Goal: Task Accomplishment & Management: Complete application form

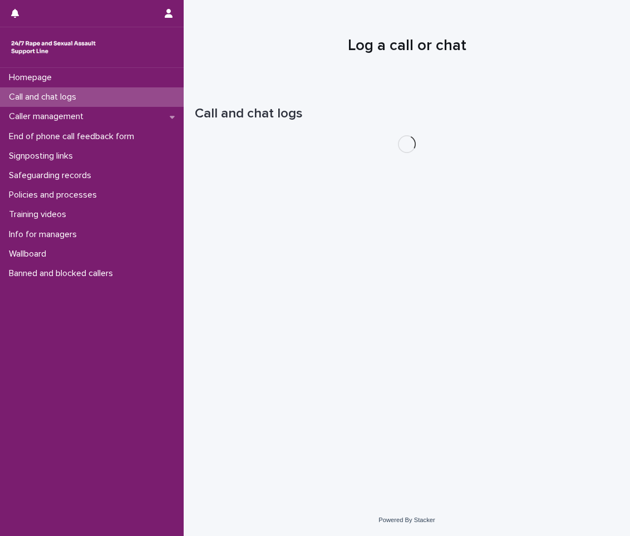
click at [52, 91] on div "Call and chat logs" at bounding box center [92, 96] width 184 height 19
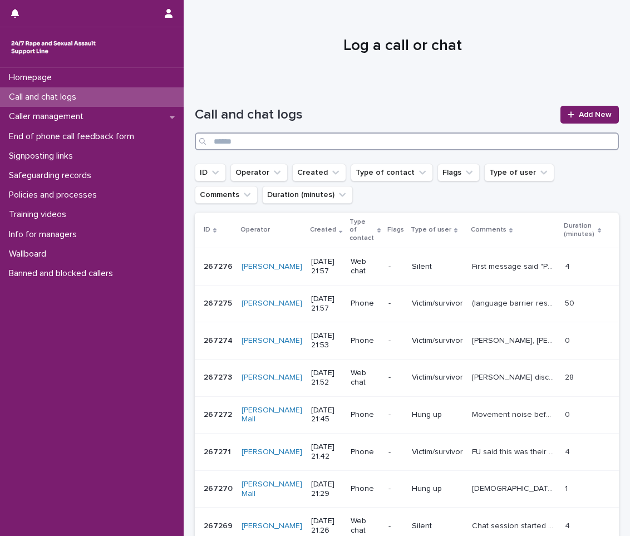
click at [450, 145] on input "Search" at bounding box center [407, 141] width 424 height 18
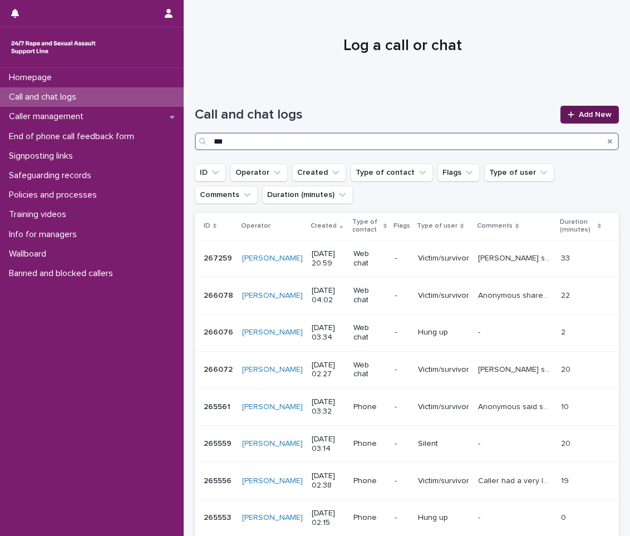
type input "***"
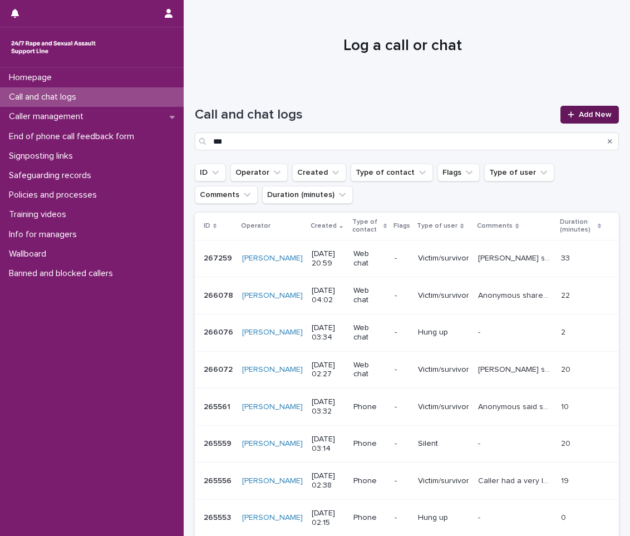
click at [568, 116] on icon at bounding box center [571, 115] width 7 height 8
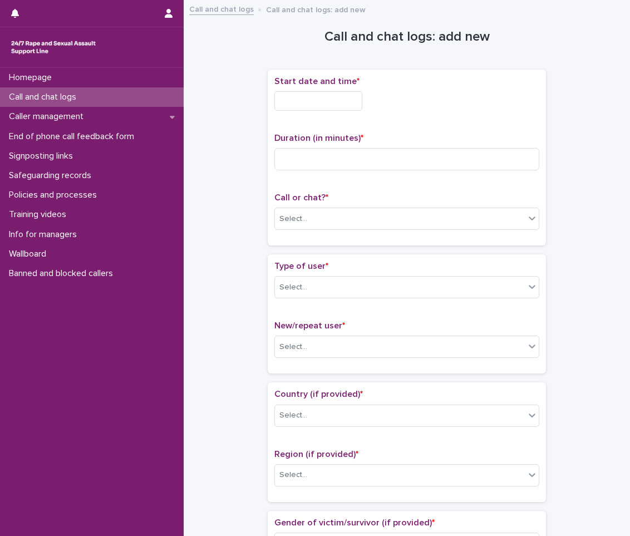
click at [304, 97] on input "text" at bounding box center [318, 100] width 88 height 19
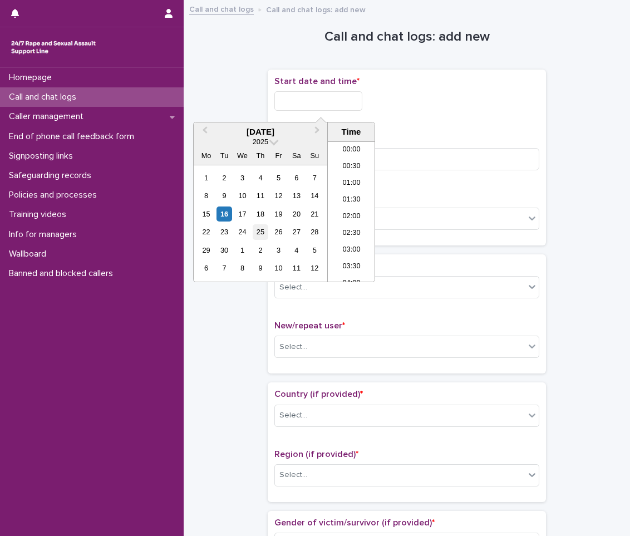
scroll to position [657, 0]
click at [223, 210] on div "16" at bounding box center [224, 213] width 15 height 15
click at [346, 198] on li "21:00" at bounding box center [351, 194] width 47 height 17
click at [357, 103] on input "**********" at bounding box center [318, 100] width 88 height 19
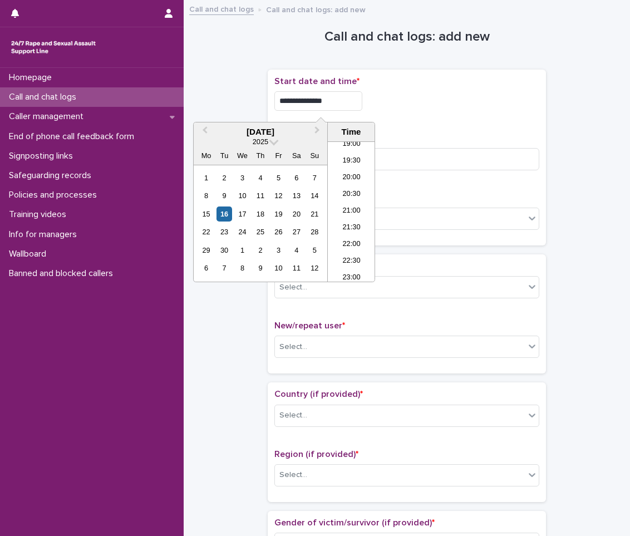
type input "**********"
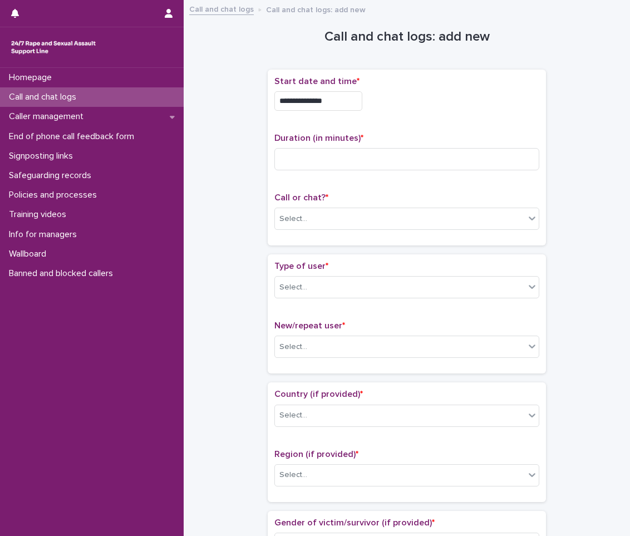
click at [406, 120] on div "**********" at bounding box center [406, 157] width 265 height 163
click at [372, 165] on input at bounding box center [406, 159] width 265 height 22
type input "**"
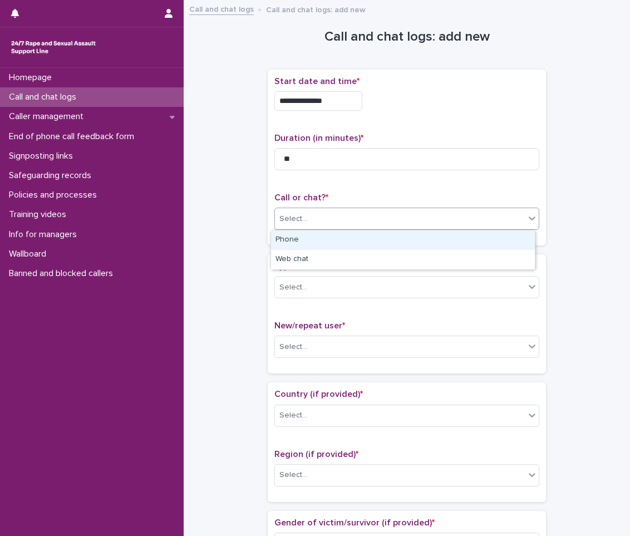
click at [383, 209] on div "Select..." at bounding box center [406, 219] width 265 height 22
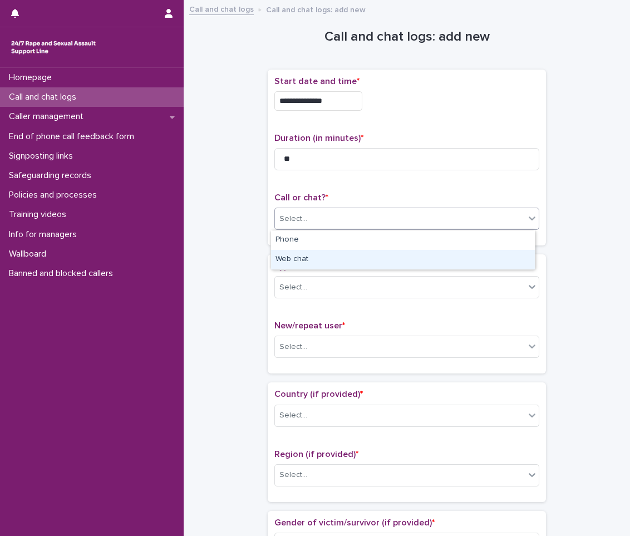
click at [362, 257] on div "Web chat" at bounding box center [403, 259] width 264 height 19
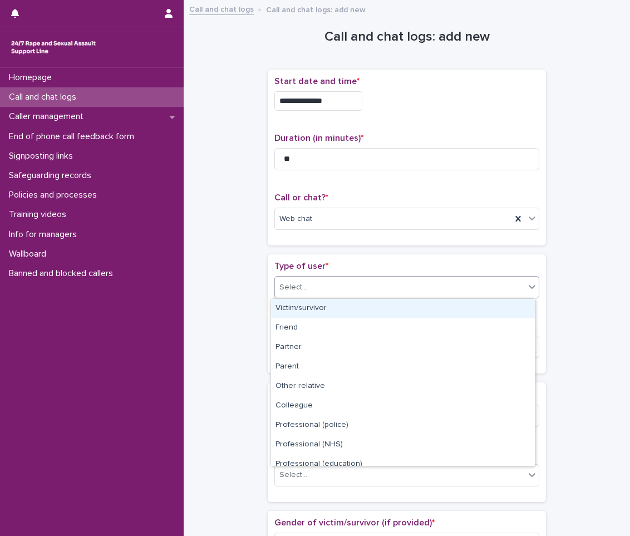
drag, startPoint x: 355, startPoint y: 298, endPoint x: 349, endPoint y: 318, distance: 21.0
click at [355, 298] on body "**********" at bounding box center [315, 268] width 630 height 536
click at [344, 308] on div "Victim/survivor" at bounding box center [403, 308] width 264 height 19
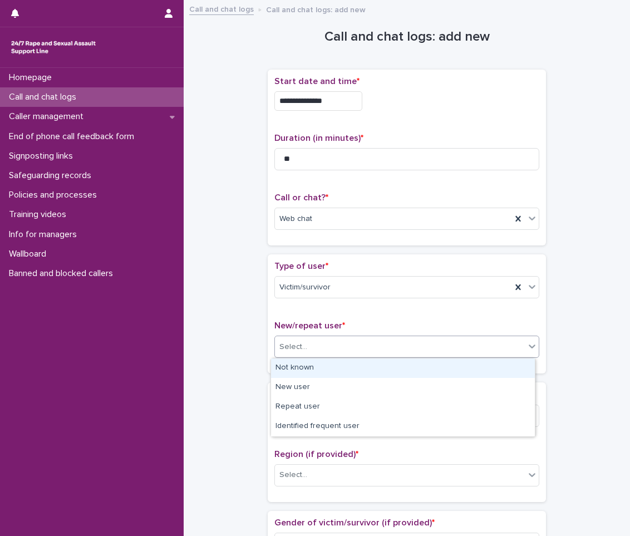
drag, startPoint x: 332, startPoint y: 352, endPoint x: 328, endPoint y: 361, distance: 9.0
click at [330, 356] on div "Select..." at bounding box center [406, 347] width 265 height 22
click at [309, 367] on div "Not known" at bounding box center [403, 367] width 264 height 19
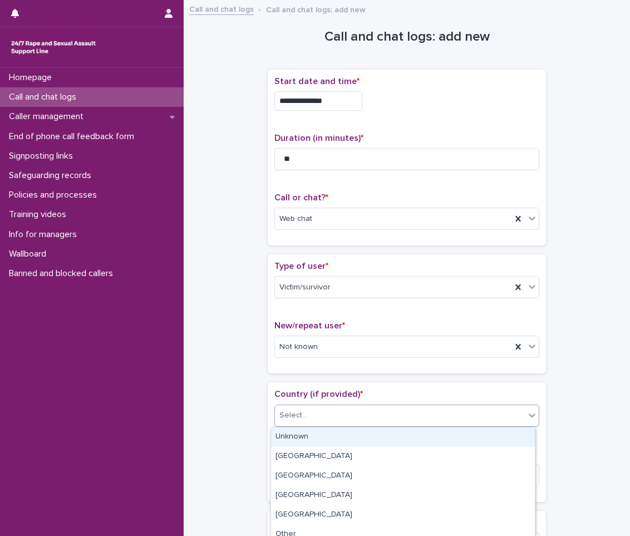
click at [308, 416] on input "text" at bounding box center [308, 415] width 1 height 9
click at [306, 437] on div "Unknown" at bounding box center [403, 436] width 264 height 19
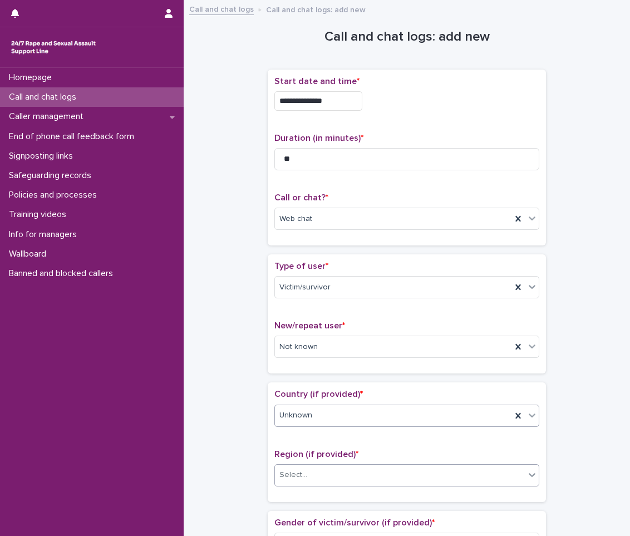
click at [297, 476] on div "Select..." at bounding box center [293, 475] width 28 height 12
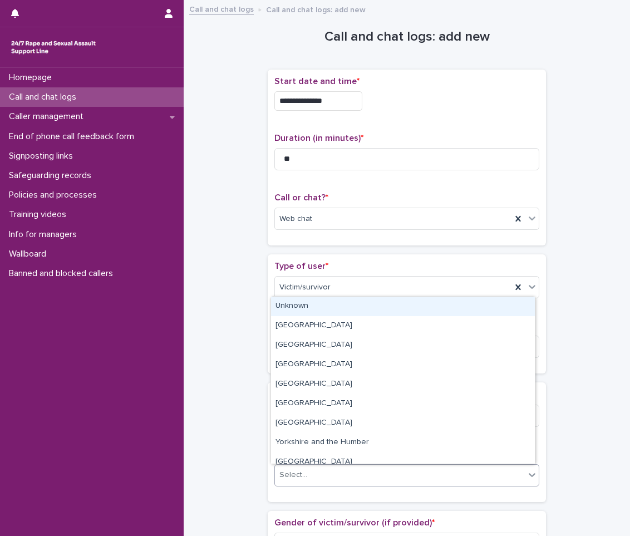
click at [314, 307] on div "Unknown" at bounding box center [403, 306] width 264 height 19
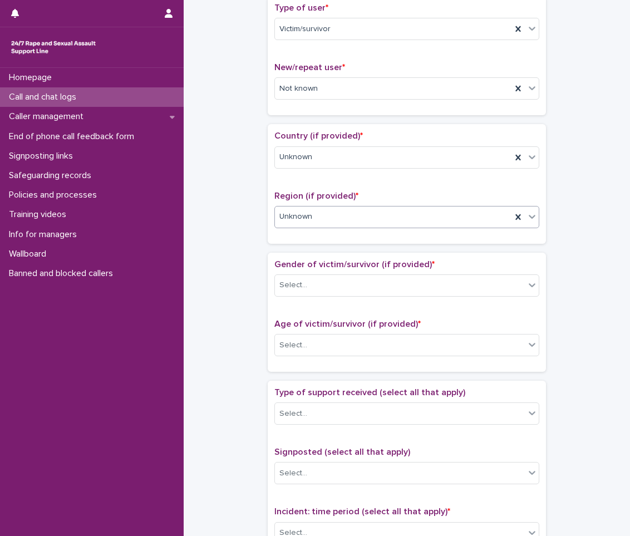
scroll to position [278, 0]
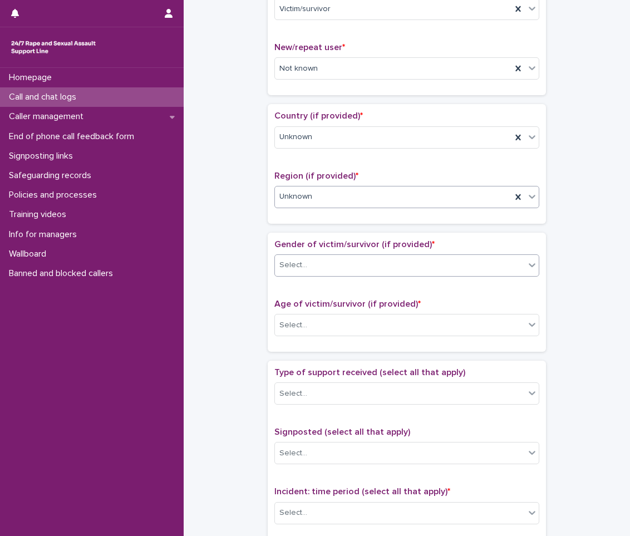
click at [304, 274] on div "Select..." at bounding box center [400, 265] width 250 height 18
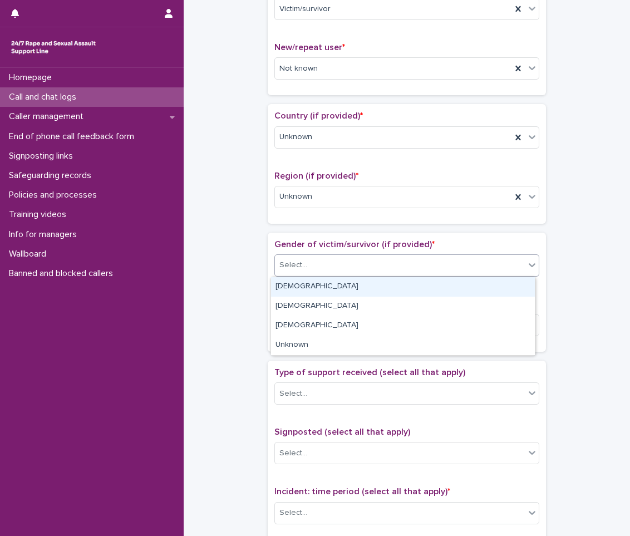
click at [302, 292] on div "[DEMOGRAPHIC_DATA]" at bounding box center [403, 286] width 264 height 19
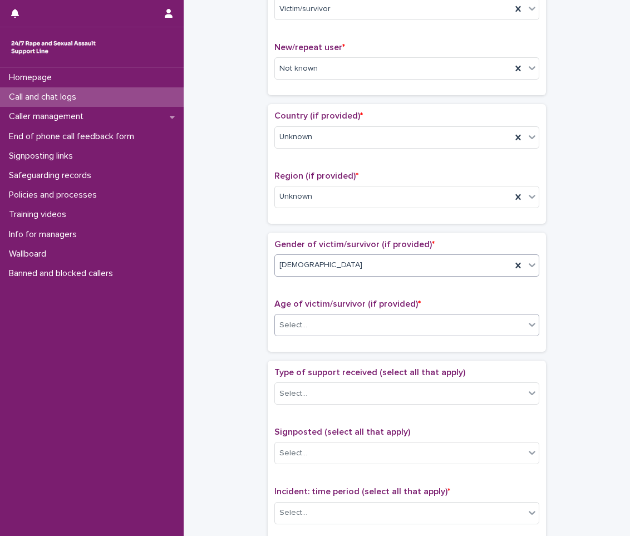
click at [297, 333] on div "Select..." at bounding box center [400, 325] width 250 height 18
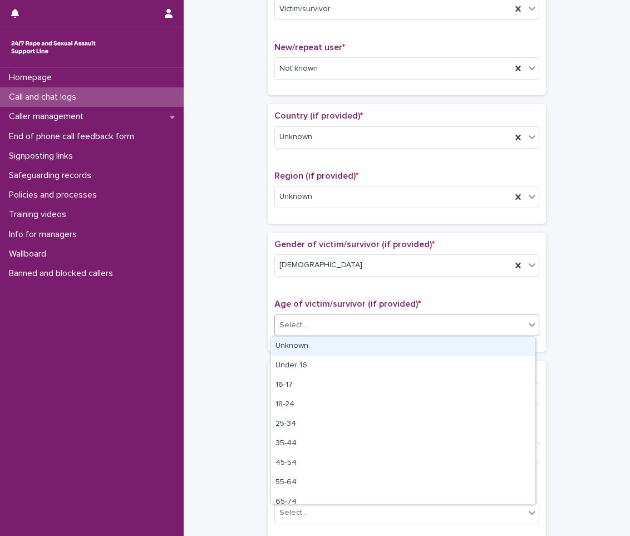
click at [292, 353] on div "Unknown" at bounding box center [403, 346] width 264 height 19
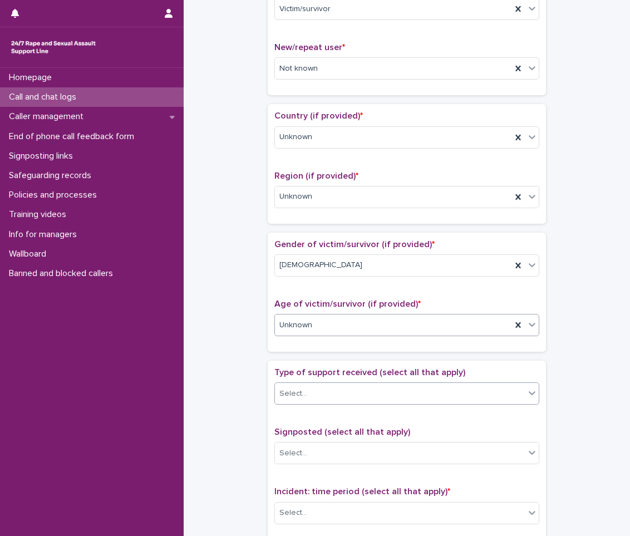
click at [296, 386] on div "Select..." at bounding box center [400, 394] width 250 height 18
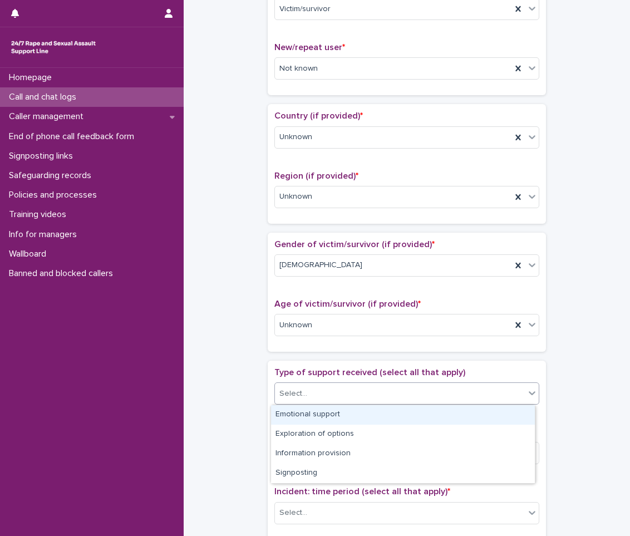
click at [292, 406] on div "Emotional support" at bounding box center [403, 414] width 264 height 19
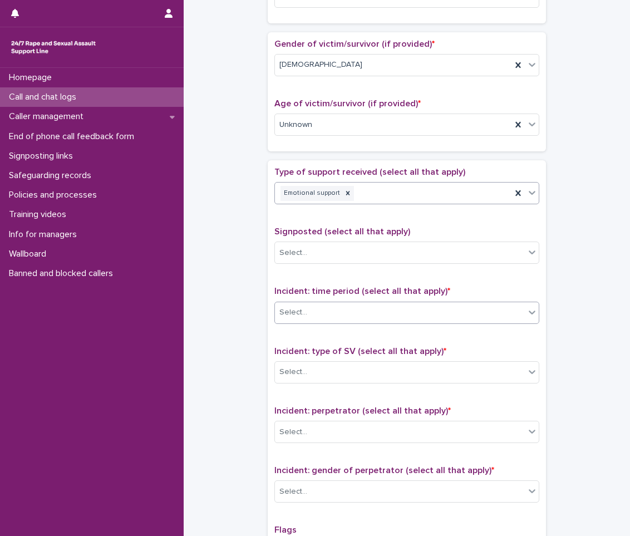
scroll to position [501, 0]
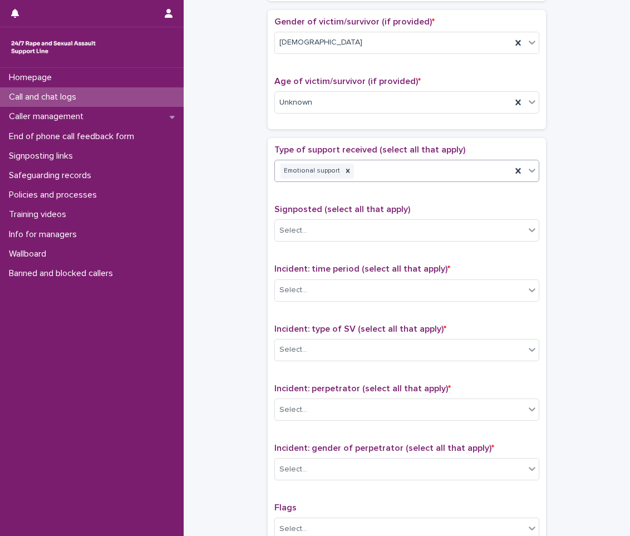
click at [400, 169] on div "Emotional support" at bounding box center [393, 170] width 237 height 19
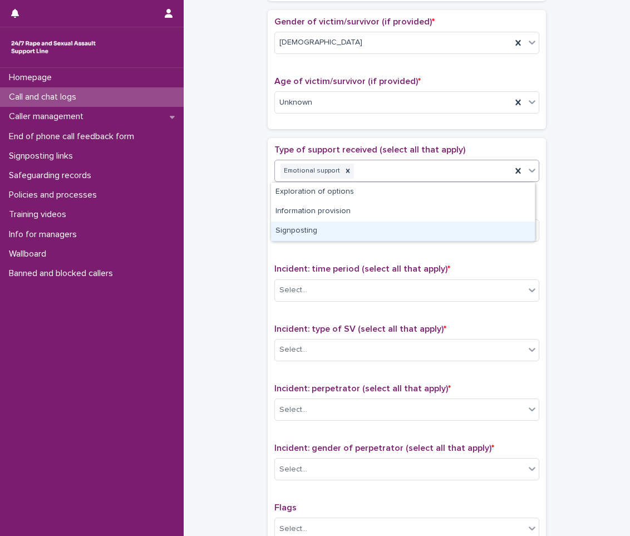
click at [352, 231] on div "Signposting" at bounding box center [403, 231] width 264 height 19
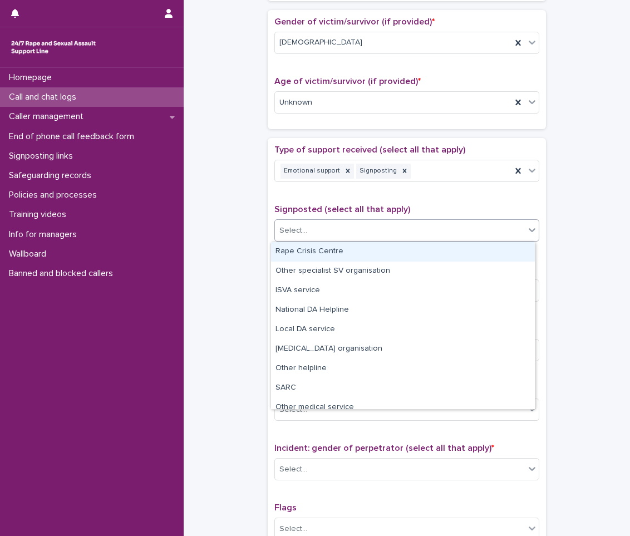
click at [352, 231] on div "Select..." at bounding box center [400, 231] width 250 height 18
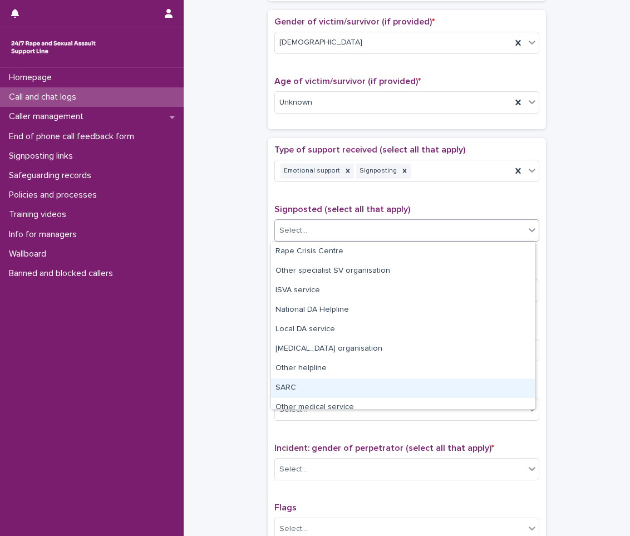
click at [303, 383] on div "SARC" at bounding box center [403, 387] width 264 height 19
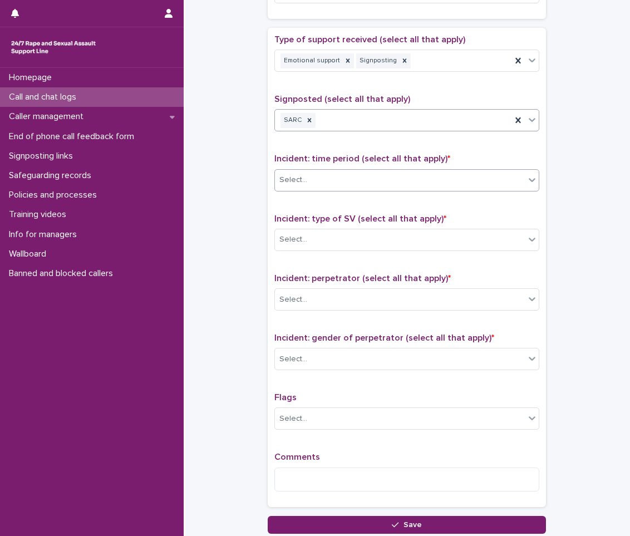
scroll to position [612, 0]
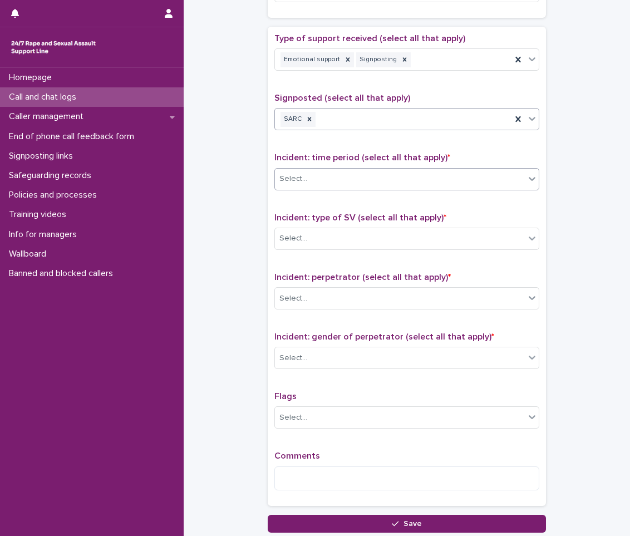
click at [343, 184] on div "Select..." at bounding box center [400, 179] width 250 height 18
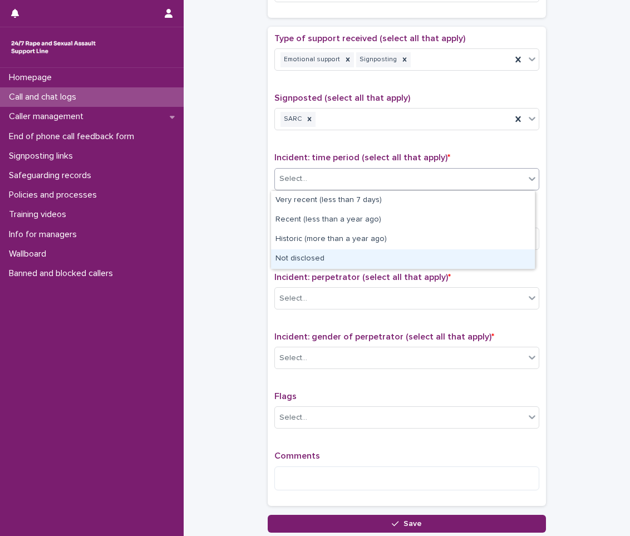
click at [322, 263] on div "Not disclosed" at bounding box center [403, 258] width 264 height 19
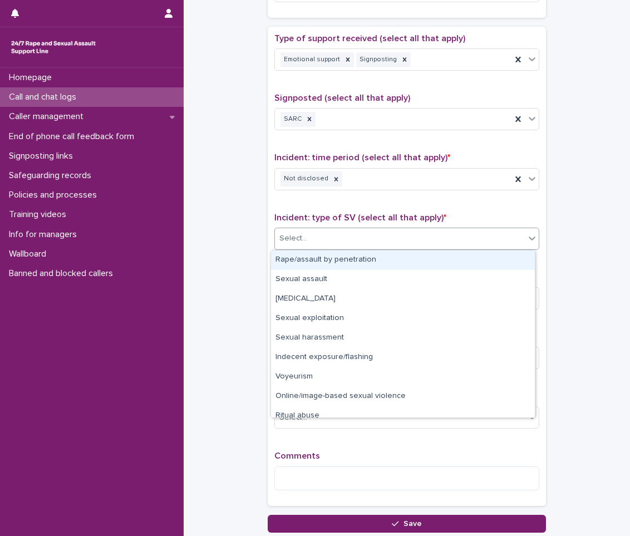
click at [329, 243] on div "Select..." at bounding box center [400, 238] width 250 height 18
click at [318, 264] on div "Rape/assault by penetration" at bounding box center [403, 259] width 264 height 19
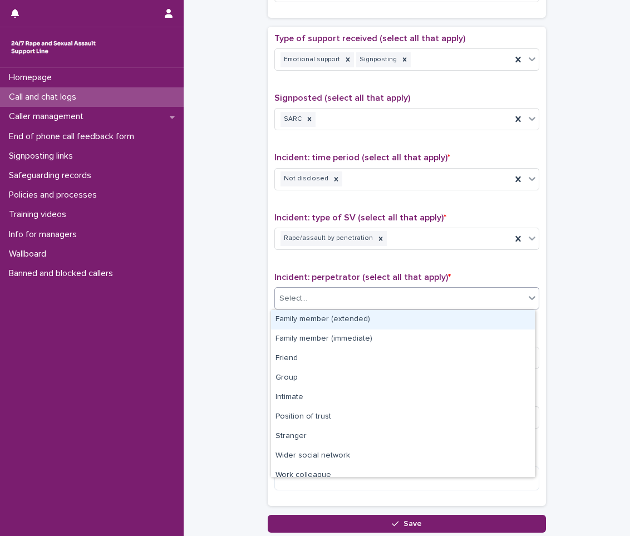
click at [319, 301] on div "Select..." at bounding box center [400, 298] width 250 height 18
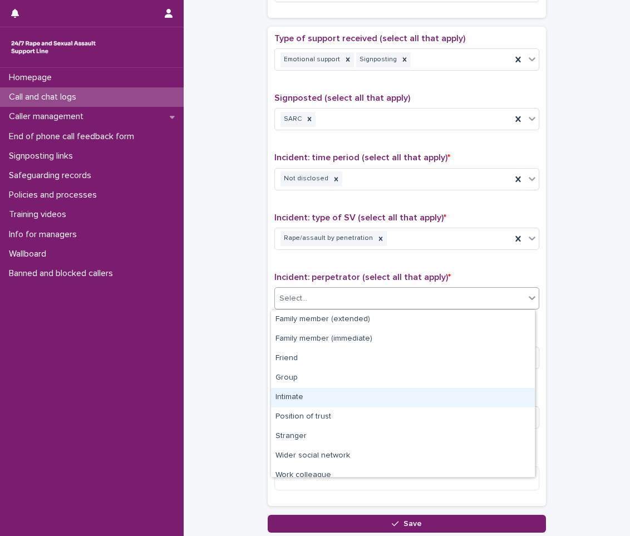
scroll to position [47, 0]
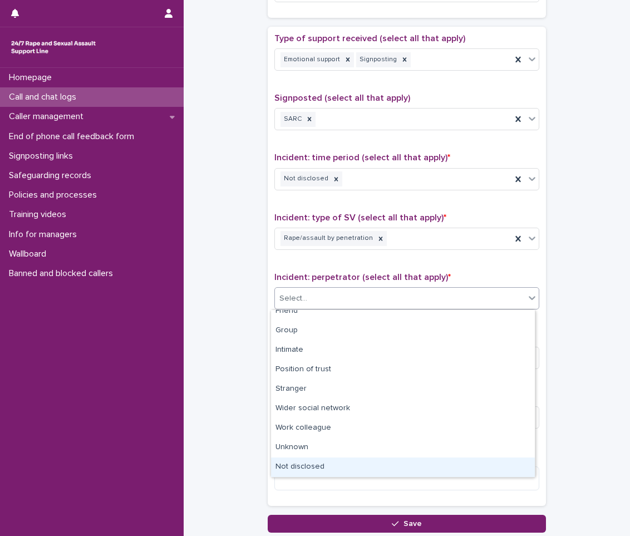
click at [293, 463] on div "Not disclosed" at bounding box center [403, 466] width 264 height 19
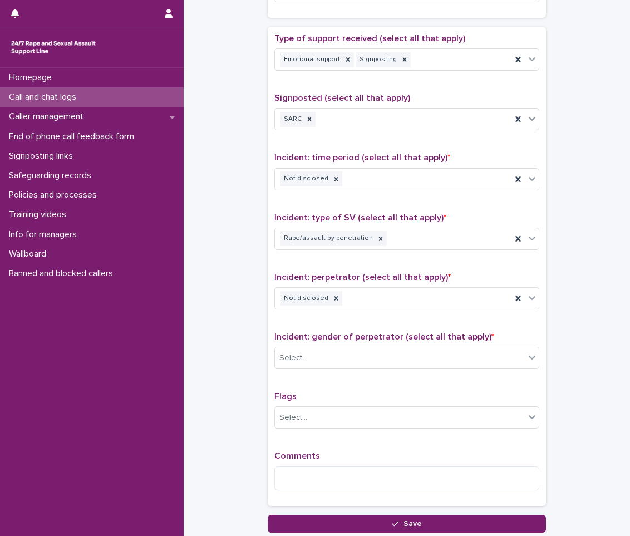
drag, startPoint x: 315, startPoint y: 346, endPoint x: 312, endPoint y: 371, distance: 25.8
click at [315, 346] on div "Incident: gender of perpetrator (select all that apply) * Select..." at bounding box center [406, 355] width 265 height 46
click at [311, 373] on div "Incident: gender of perpetrator (select all that apply) * Select..." at bounding box center [406, 355] width 265 height 46
click at [316, 357] on div "Select..." at bounding box center [400, 358] width 250 height 18
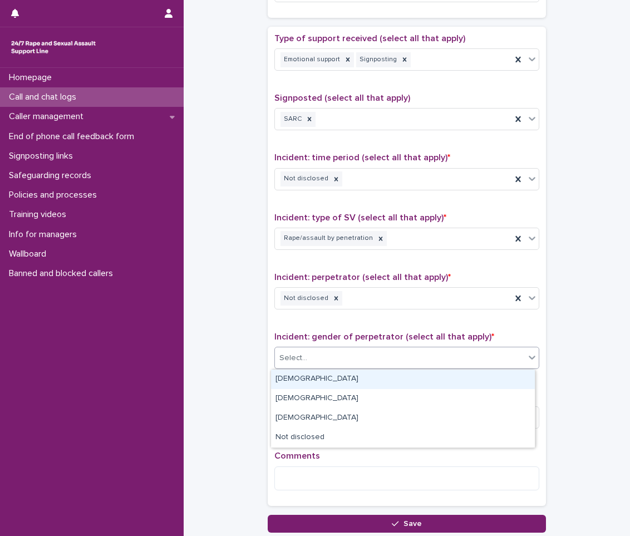
click at [314, 375] on div "[DEMOGRAPHIC_DATA]" at bounding box center [403, 379] width 264 height 19
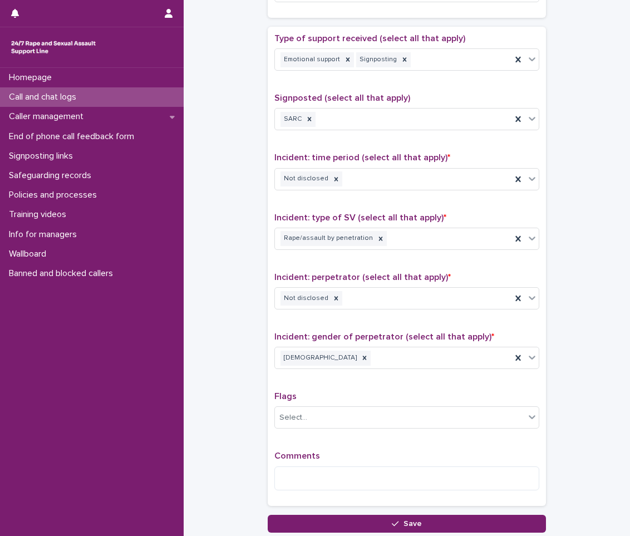
click at [316, 457] on p "Comments" at bounding box center [406, 456] width 265 height 11
click at [309, 473] on textarea at bounding box center [406, 478] width 265 height 24
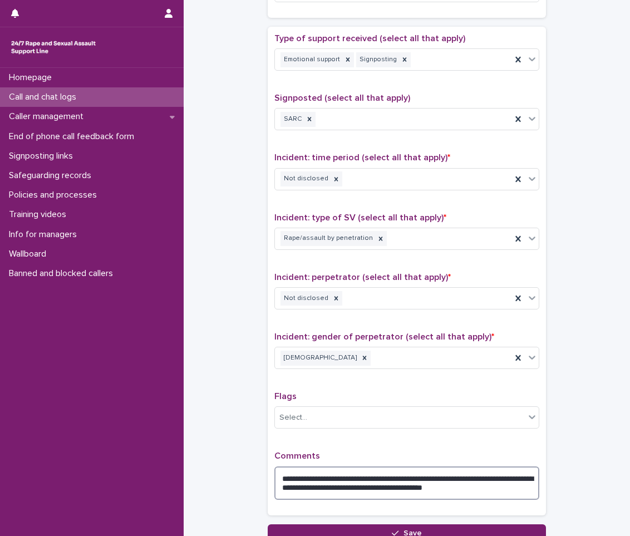
click at [513, 481] on textarea "**********" at bounding box center [406, 482] width 265 height 33
click at [501, 476] on textarea "**********" at bounding box center [406, 482] width 265 height 33
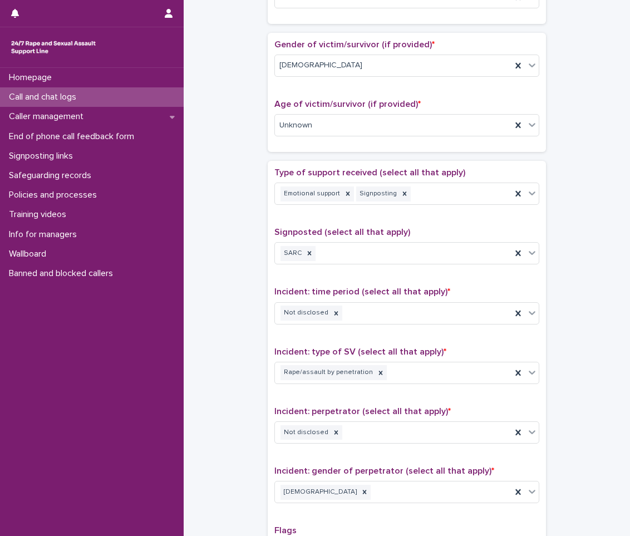
scroll to position [705, 0]
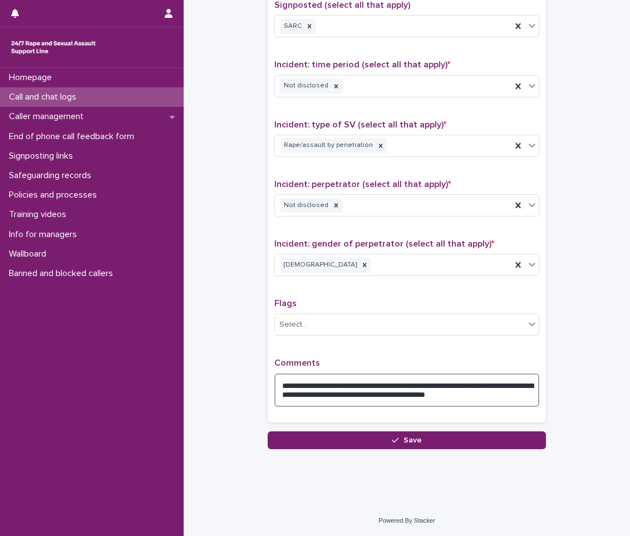
type textarea "**********"
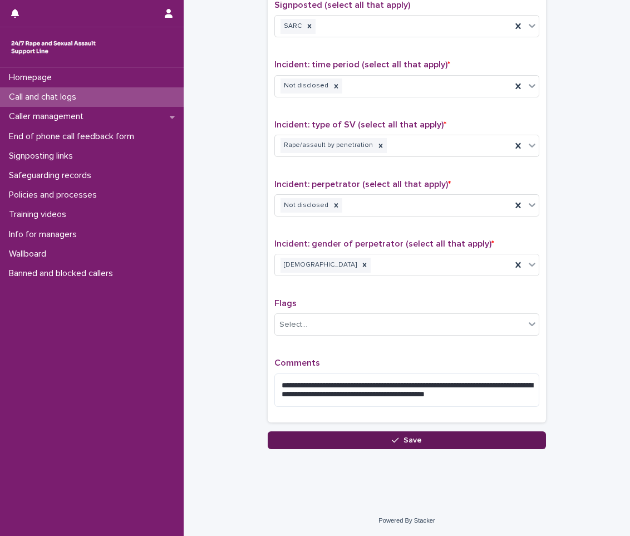
click at [397, 445] on button "Save" at bounding box center [407, 440] width 278 height 18
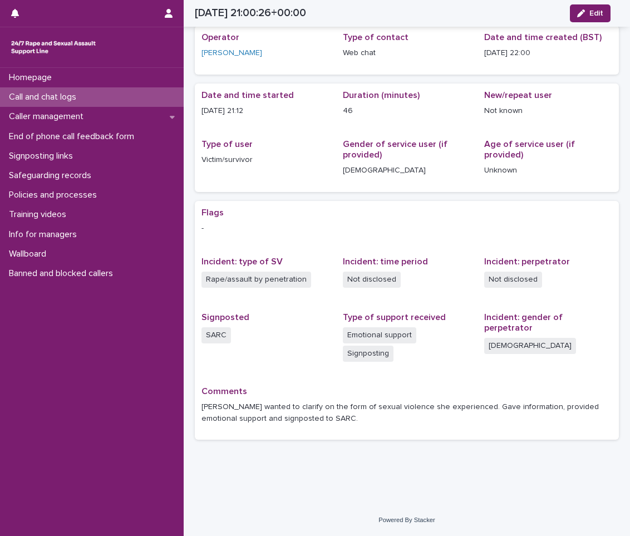
scroll to position [23, 0]
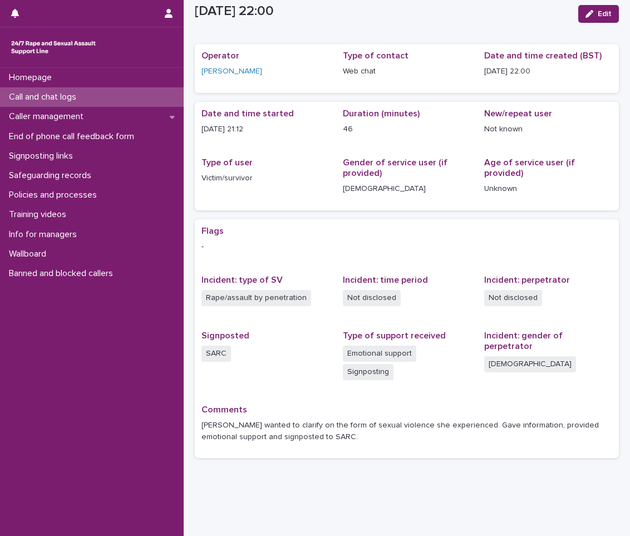
click at [99, 96] on div "Call and chat logs" at bounding box center [92, 96] width 184 height 19
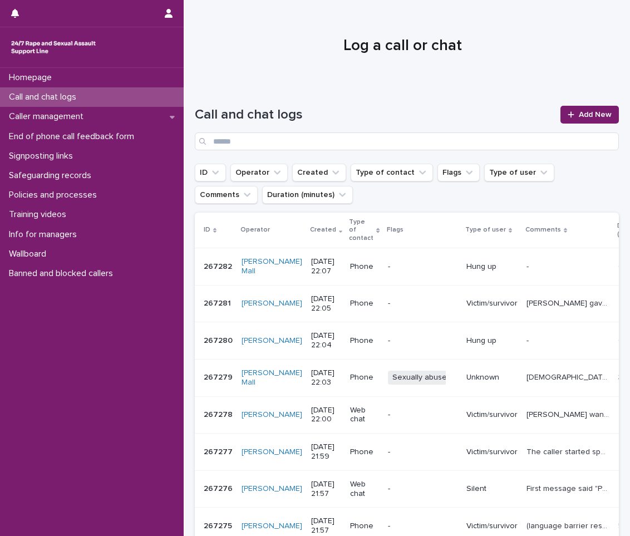
click at [388, 107] on h1 "Call and chat logs" at bounding box center [374, 115] width 359 height 16
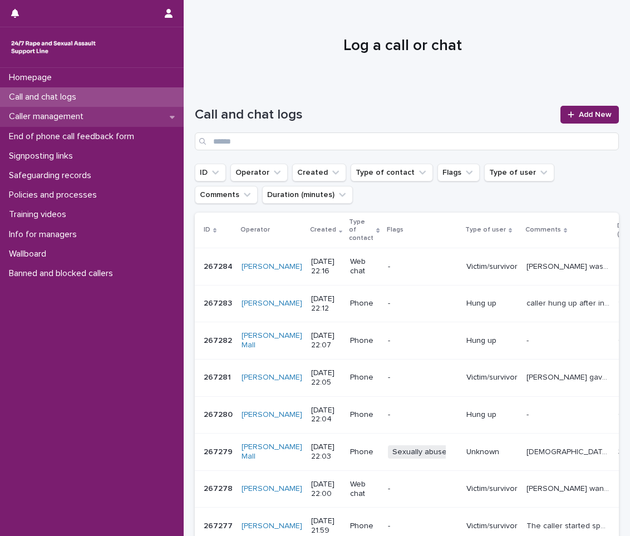
click at [57, 116] on p "Caller management" at bounding box center [48, 116] width 88 height 11
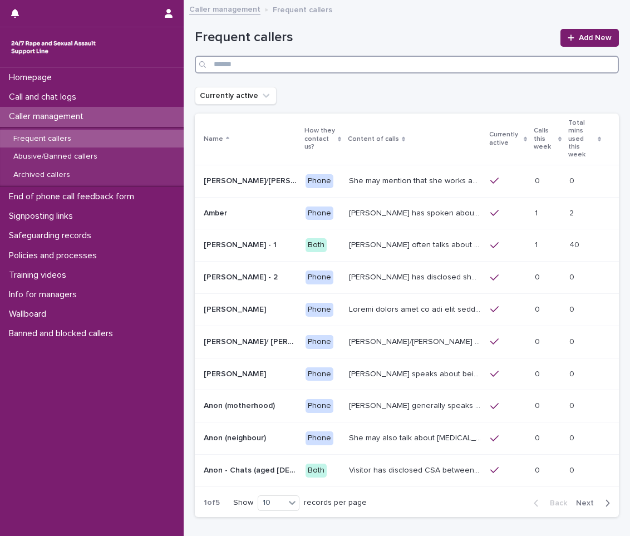
click at [343, 61] on input "Search" at bounding box center [407, 65] width 424 height 18
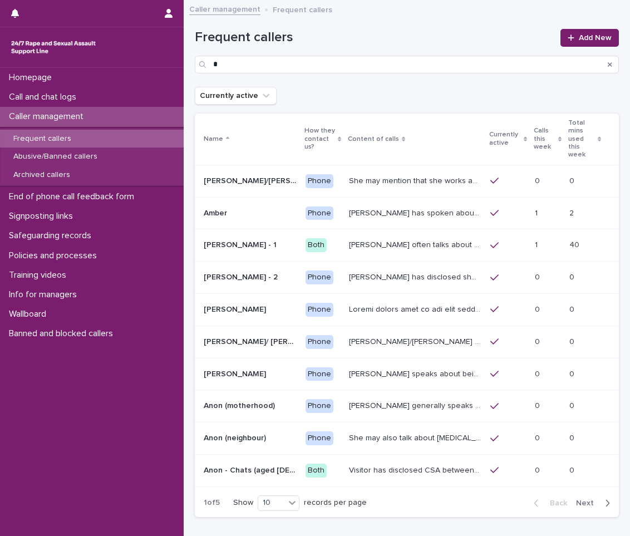
click at [252, 75] on div "Frequent callers * Add New" at bounding box center [407, 47] width 424 height 80
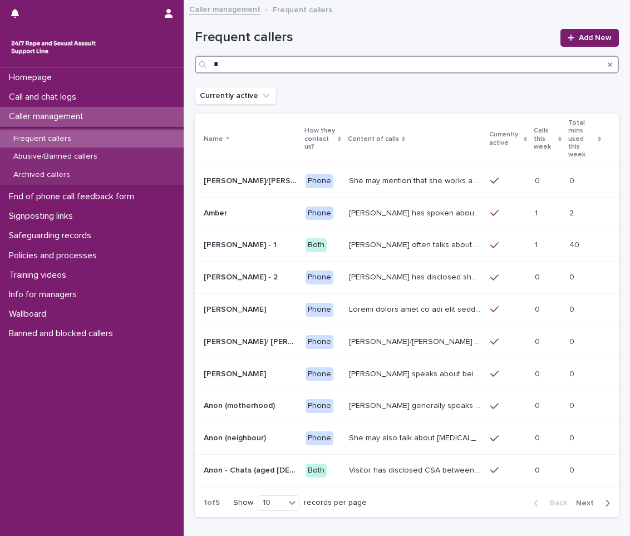
click at [254, 65] on input "*" at bounding box center [407, 65] width 424 height 18
type input "*"
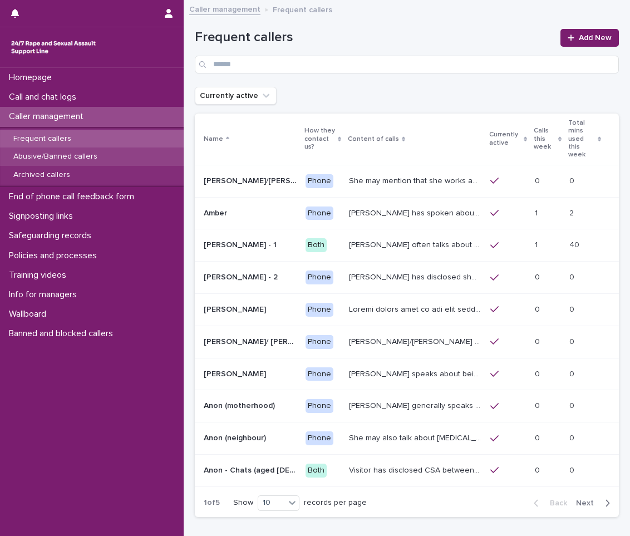
click at [92, 161] on p "Abusive/Banned callers" at bounding box center [55, 156] width 102 height 9
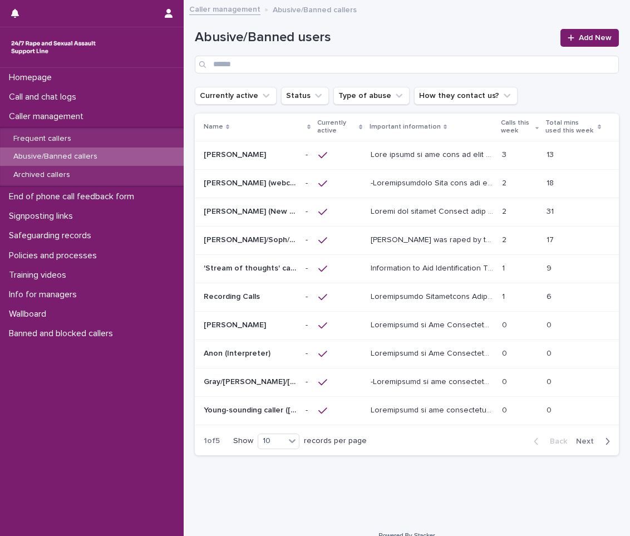
click at [296, 75] on div "Abusive/Banned users Add New" at bounding box center [407, 47] width 424 height 80
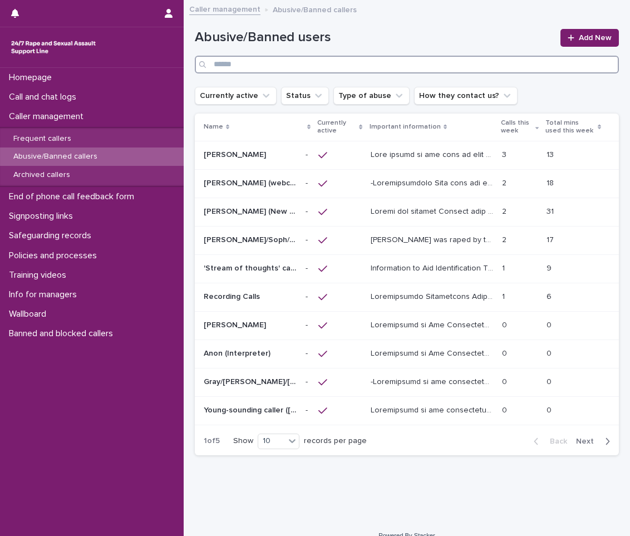
click at [296, 66] on input "Search" at bounding box center [407, 65] width 424 height 18
type input "*"
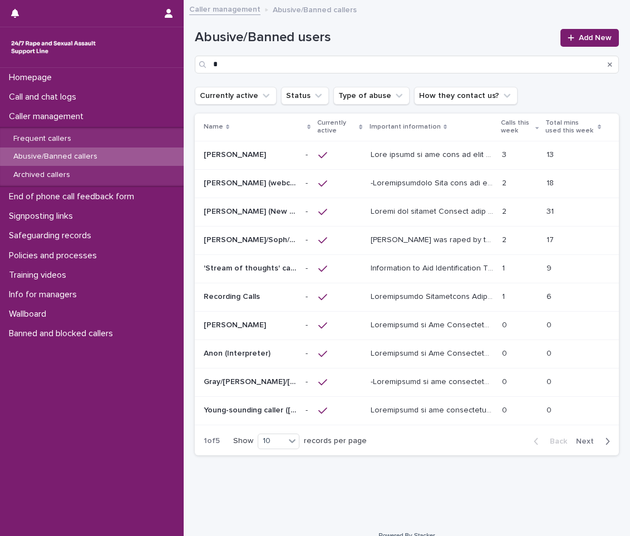
click at [577, 444] on span "Next" at bounding box center [588, 441] width 24 height 8
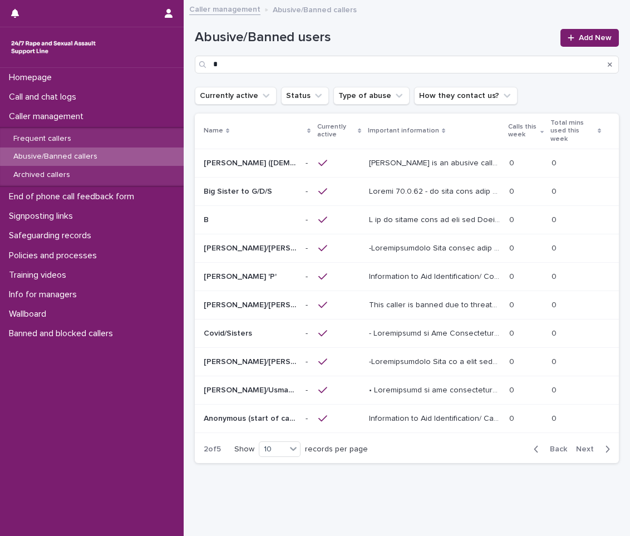
click at [577, 450] on span "Next" at bounding box center [588, 449] width 24 height 8
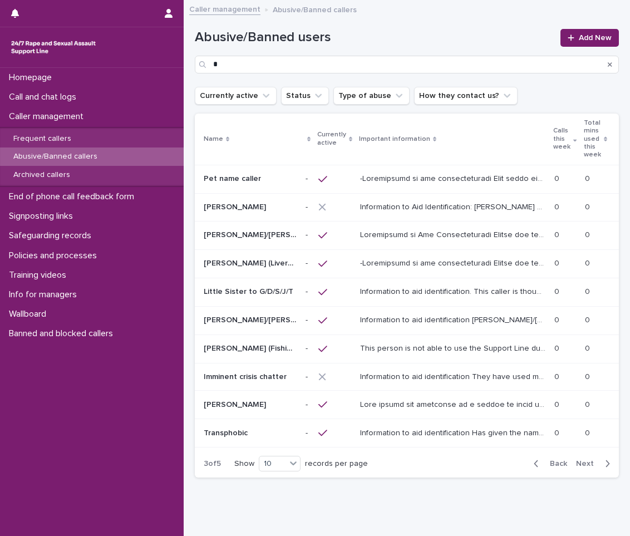
click at [580, 460] on span "Next" at bounding box center [588, 464] width 24 height 8
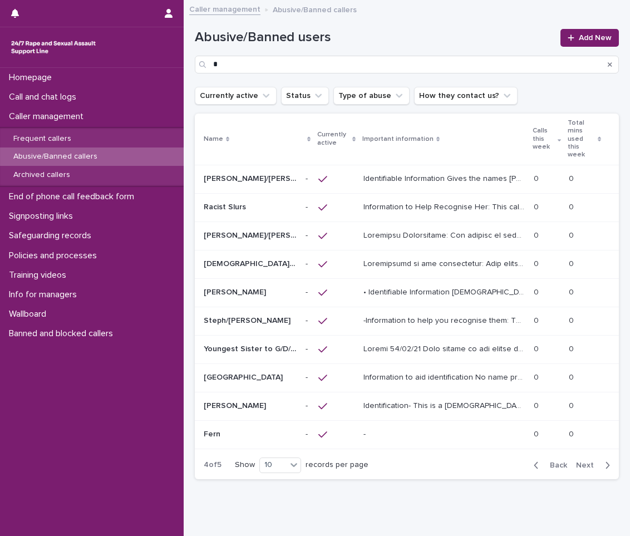
click at [580, 460] on button "Next" at bounding box center [595, 465] width 47 height 10
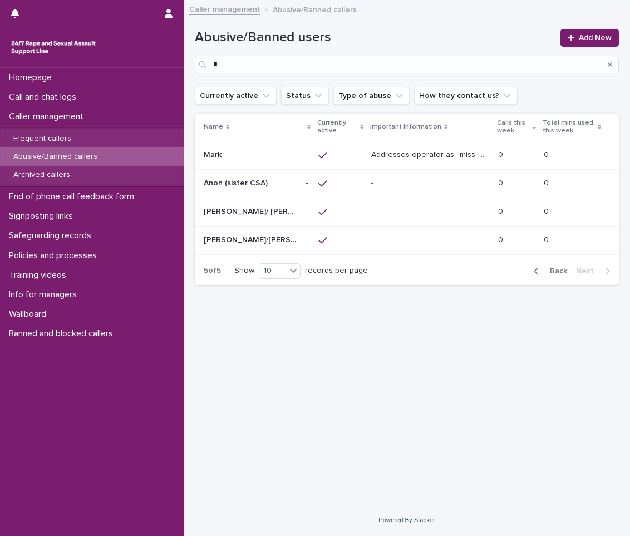
click at [375, 242] on p at bounding box center [429, 239] width 117 height 9
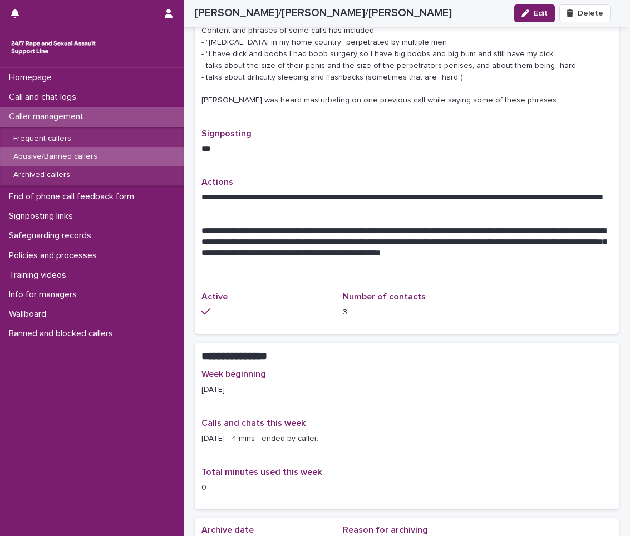
scroll to position [345, 0]
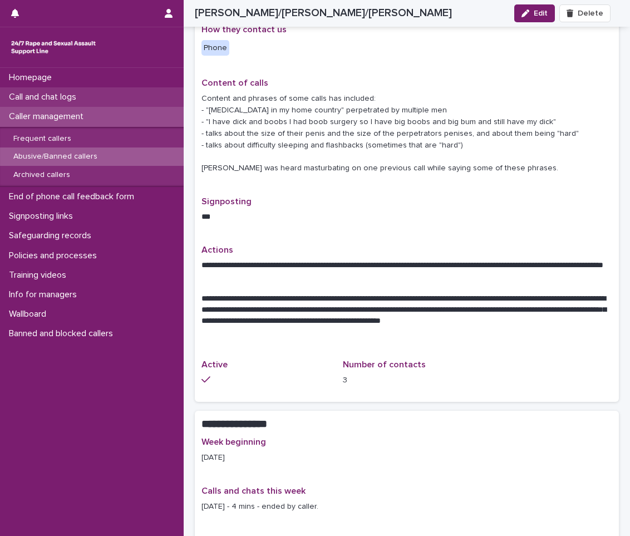
click at [55, 101] on p "Call and chat logs" at bounding box center [44, 97] width 81 height 11
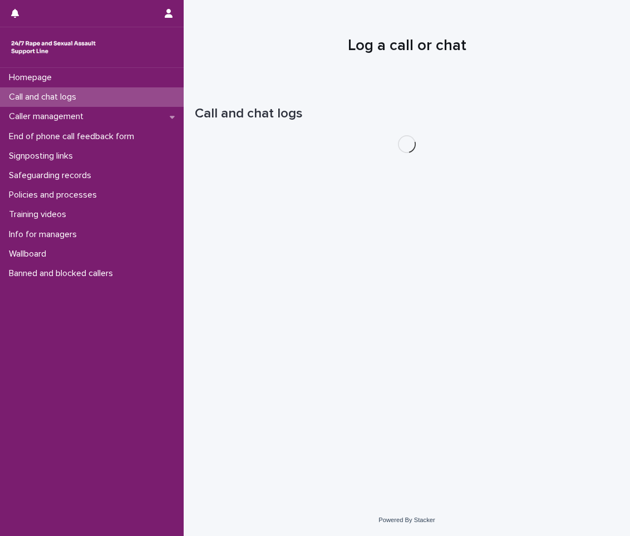
click at [55, 101] on p "Call and chat logs" at bounding box center [44, 97] width 81 height 11
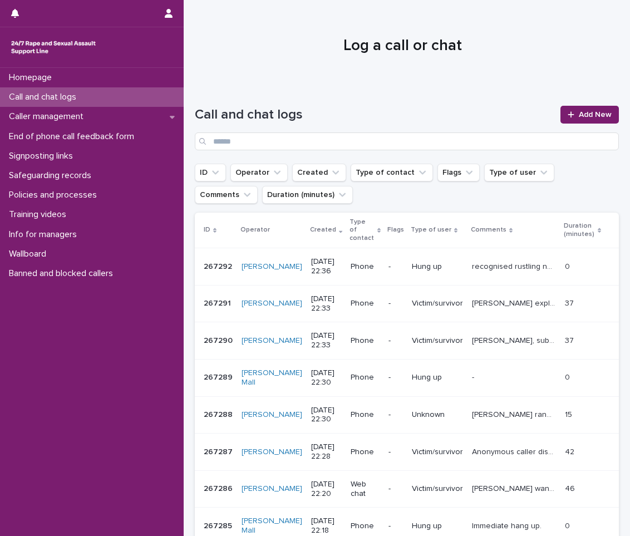
click at [99, 92] on div "Call and chat logs" at bounding box center [92, 96] width 184 height 19
click at [574, 108] on link "Add New" at bounding box center [589, 115] width 58 height 18
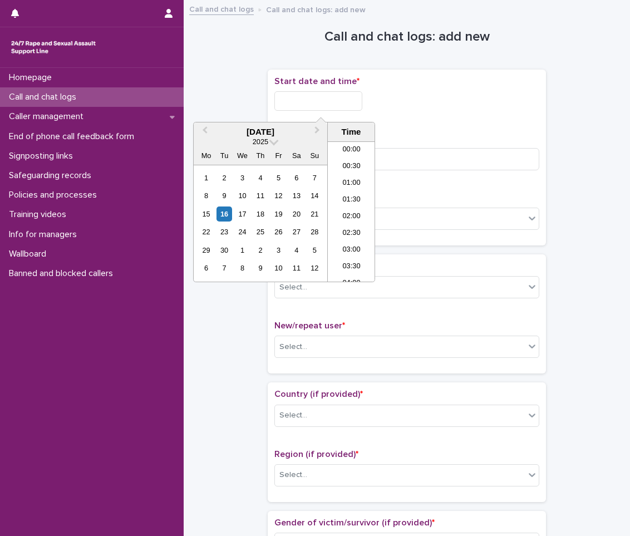
click at [299, 97] on input "text" at bounding box center [318, 100] width 88 height 19
click at [228, 211] on div "16" at bounding box center [224, 213] width 15 height 15
click at [350, 235] on li "22:30" at bounding box center [351, 240] width 47 height 17
click at [335, 91] on input "**********" at bounding box center [318, 100] width 88 height 19
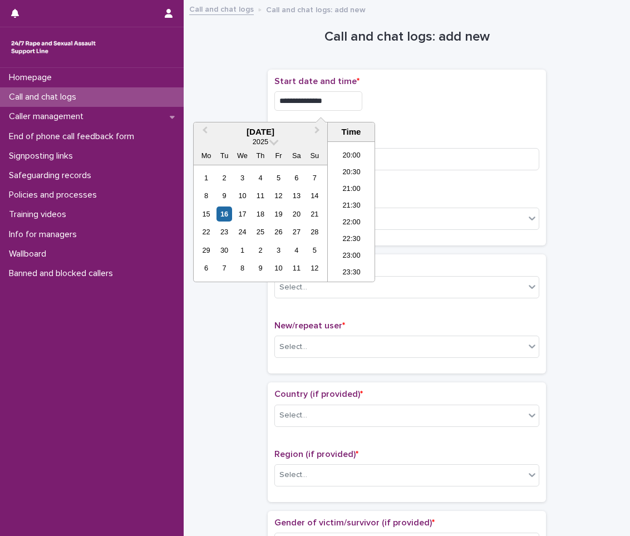
type input "**********"
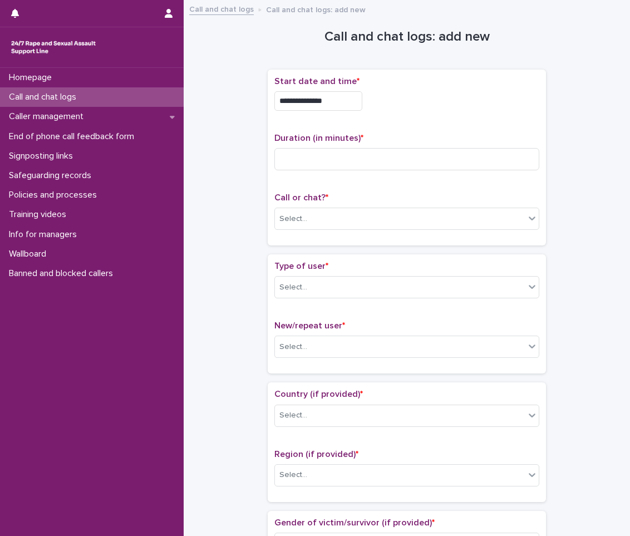
click at [457, 125] on div "**********" at bounding box center [406, 157] width 265 height 163
click at [440, 163] on input at bounding box center [406, 159] width 265 height 22
click at [323, 163] on input at bounding box center [406, 159] width 265 height 22
type input "**"
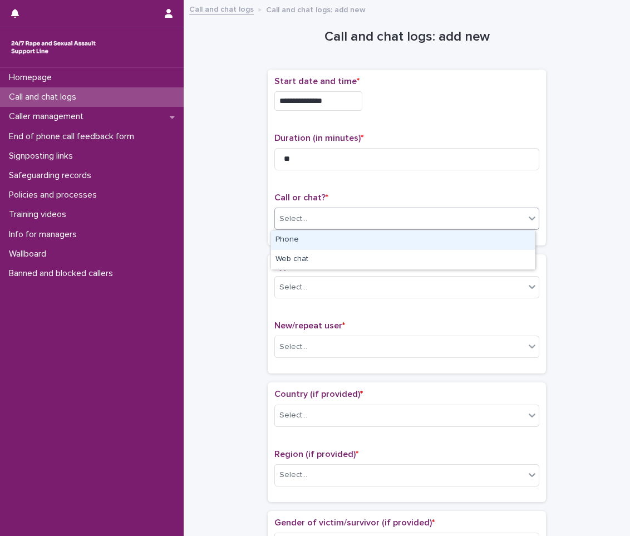
click at [351, 215] on div "Select..." at bounding box center [400, 219] width 250 height 18
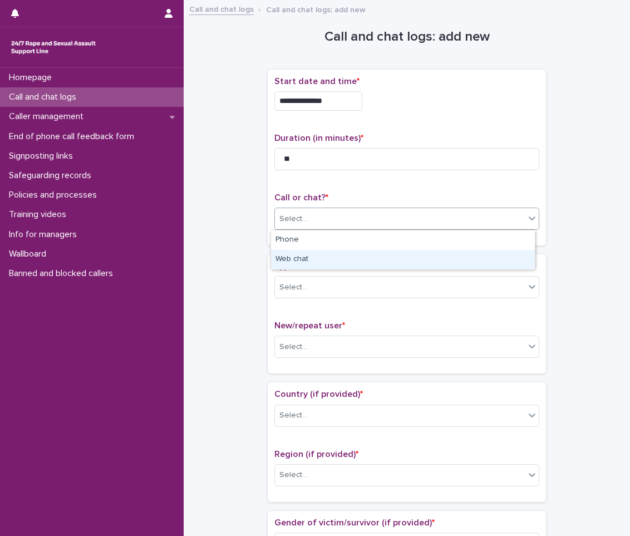
click at [337, 257] on div "Web chat" at bounding box center [403, 259] width 264 height 19
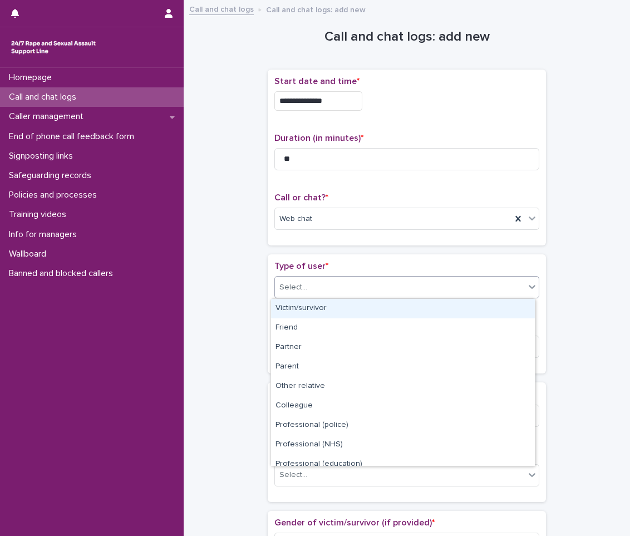
click at [328, 298] on body "**********" at bounding box center [315, 268] width 630 height 536
click at [323, 309] on div "Victim/survivor" at bounding box center [403, 308] width 264 height 19
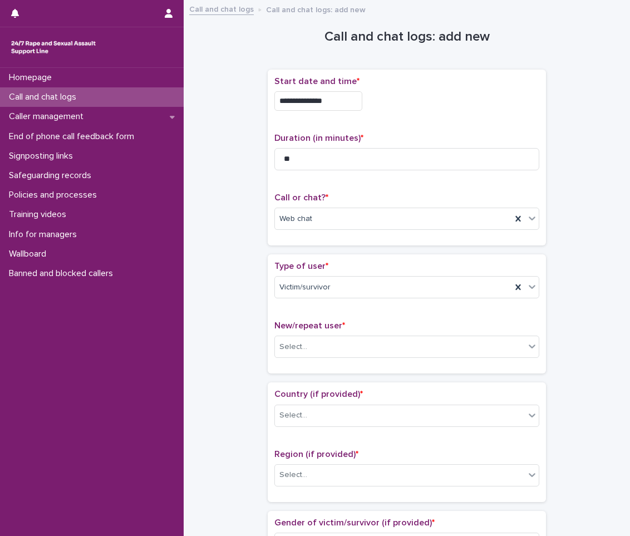
click at [337, 359] on div "New/repeat user * Select..." at bounding box center [406, 344] width 265 height 46
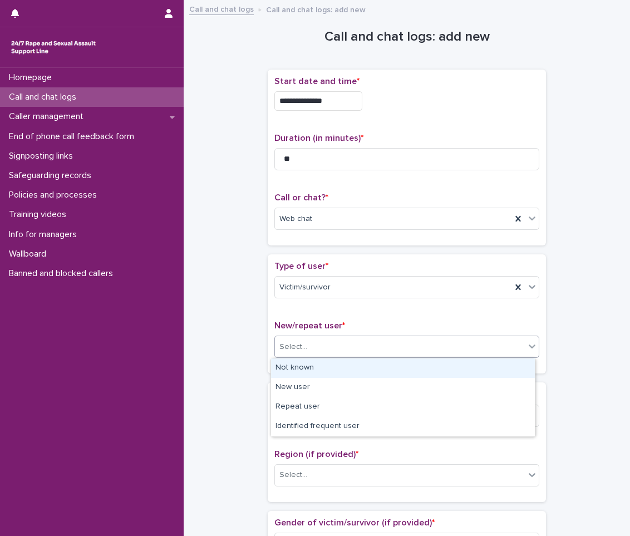
click at [341, 355] on div "Select..." at bounding box center [400, 347] width 250 height 18
click at [339, 365] on div "Not known" at bounding box center [403, 367] width 264 height 19
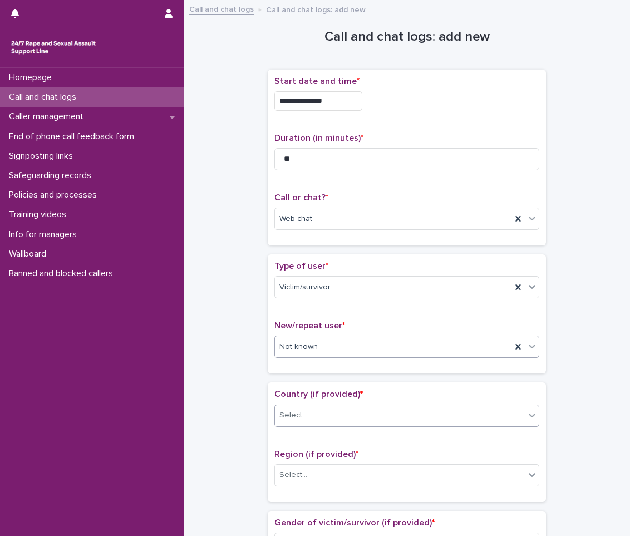
click at [348, 409] on div "Select..." at bounding box center [400, 415] width 250 height 18
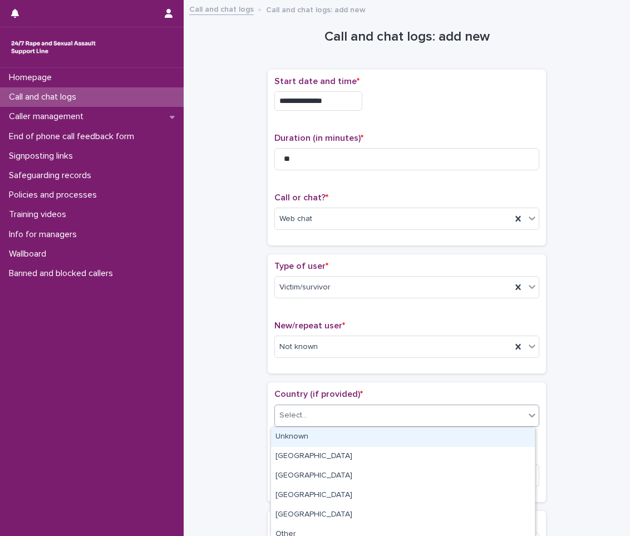
click at [342, 432] on div "Unknown" at bounding box center [403, 436] width 264 height 19
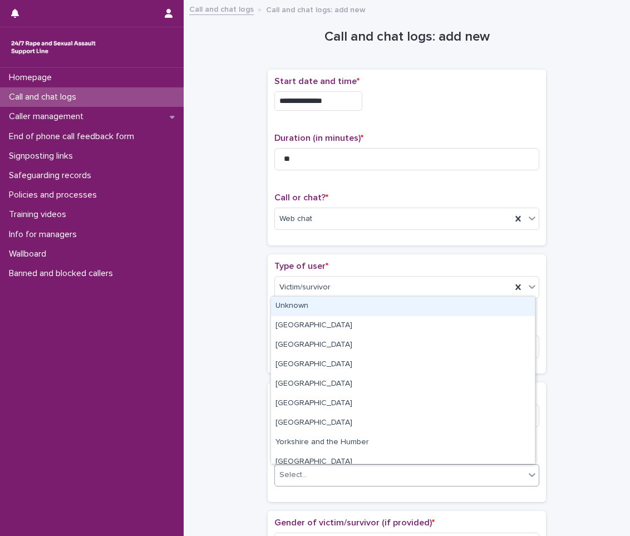
click at [313, 473] on div "Select..." at bounding box center [400, 475] width 250 height 18
click at [341, 307] on div "Unknown" at bounding box center [403, 306] width 264 height 19
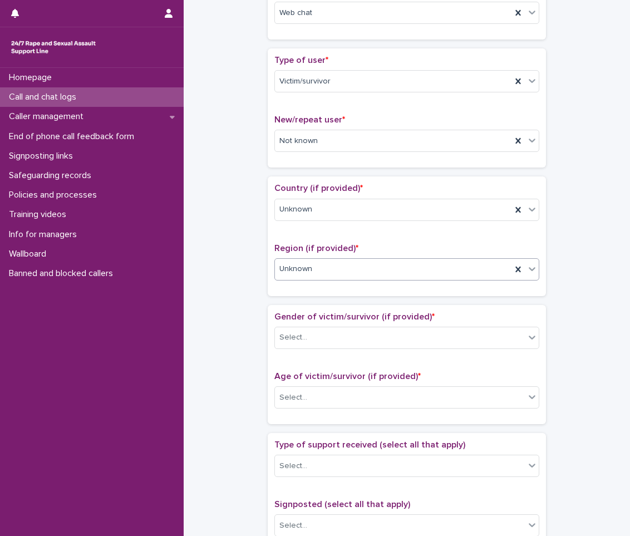
scroll to position [223, 0]
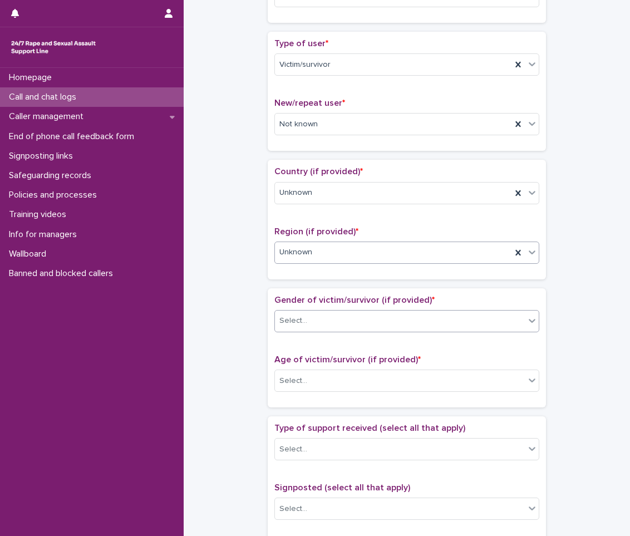
click at [391, 315] on div "Select..." at bounding box center [400, 321] width 250 height 18
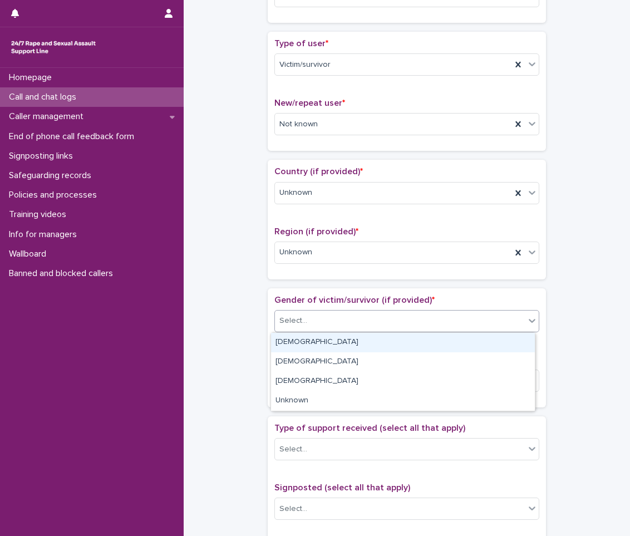
click at [380, 340] on div "[DEMOGRAPHIC_DATA]" at bounding box center [403, 342] width 264 height 19
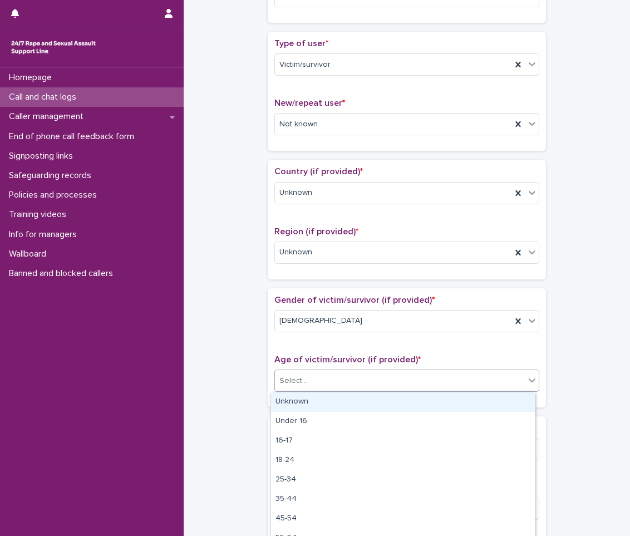
click at [371, 387] on div "Select..." at bounding box center [400, 381] width 250 height 18
drag, startPoint x: 354, startPoint y: 402, endPoint x: 351, endPoint y: 414, distance: 12.2
click at [353, 407] on div "Unknown" at bounding box center [403, 401] width 264 height 19
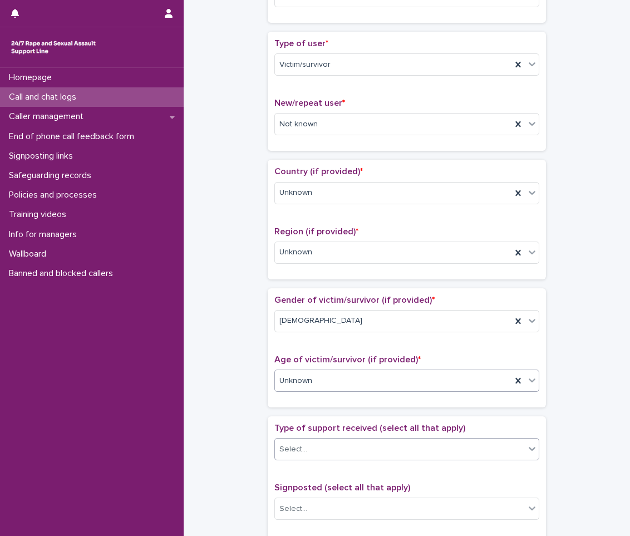
click at [345, 460] on div "Select..." at bounding box center [406, 449] width 265 height 22
click at [235, 355] on div "**********" at bounding box center [407, 353] width 424 height 1138
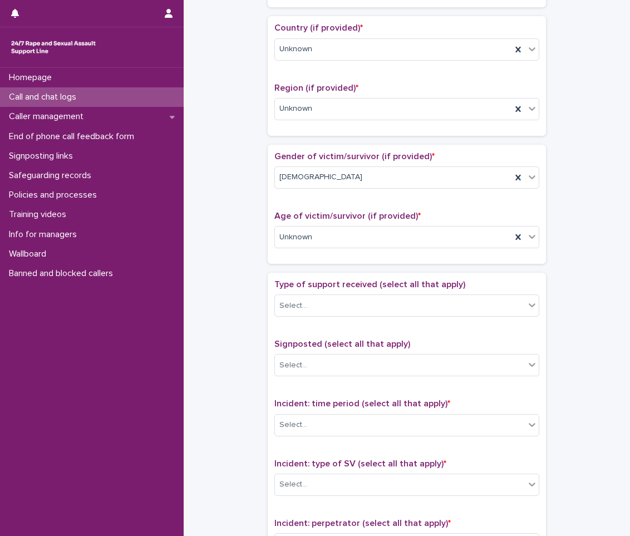
scroll to position [390, 0]
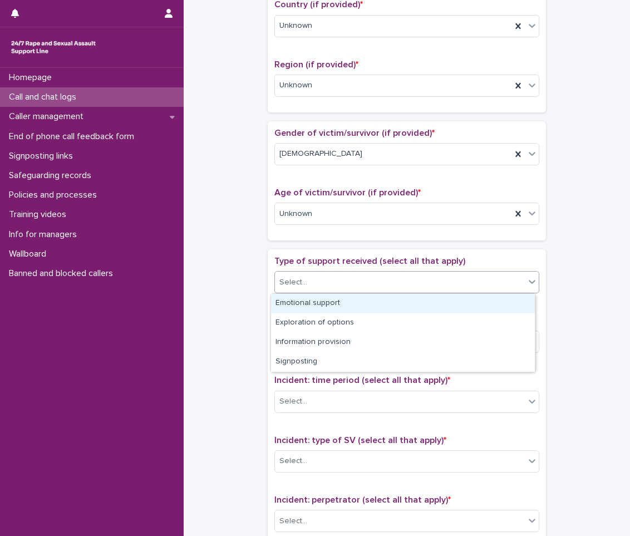
click at [307, 283] on div "Select..." at bounding box center [400, 282] width 250 height 18
click at [293, 306] on div "Emotional support" at bounding box center [403, 303] width 264 height 19
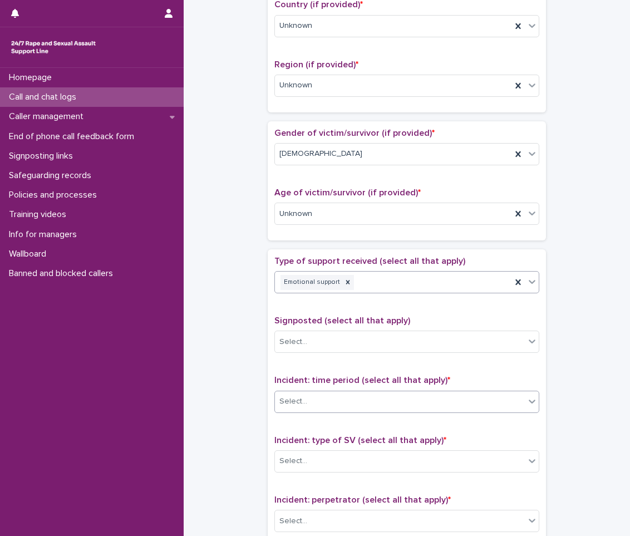
click at [309, 395] on div "Select..." at bounding box center [400, 401] width 250 height 18
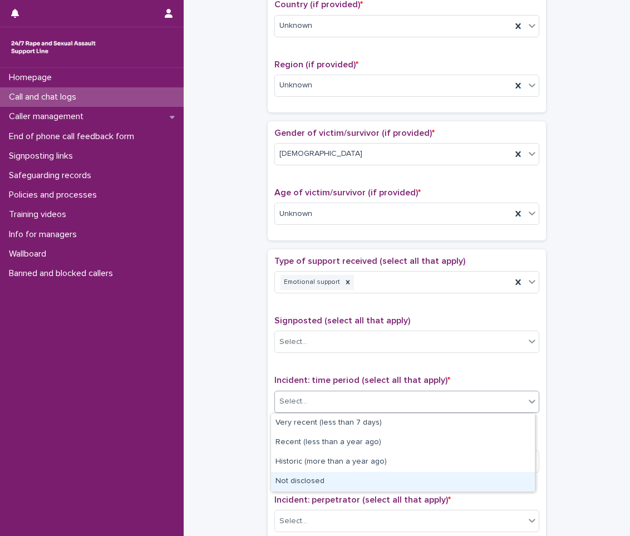
click at [292, 475] on div "Not disclosed" at bounding box center [403, 481] width 264 height 19
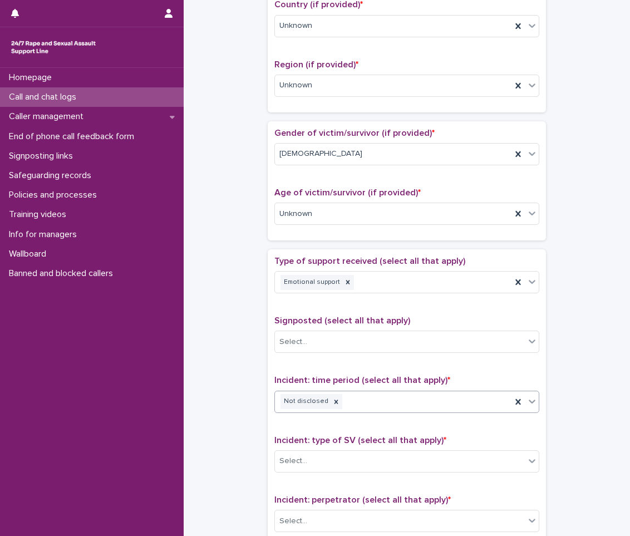
click at [311, 447] on div "Incident: type of SV (select all that apply) * Select..." at bounding box center [406, 458] width 265 height 46
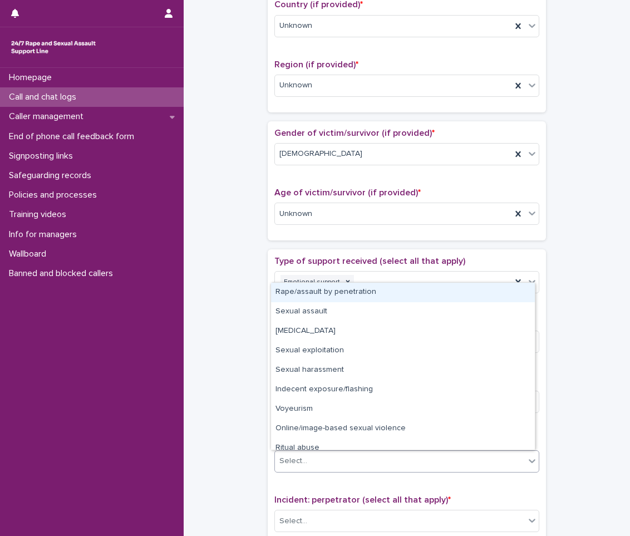
click at [311, 452] on div "Select..." at bounding box center [400, 461] width 250 height 18
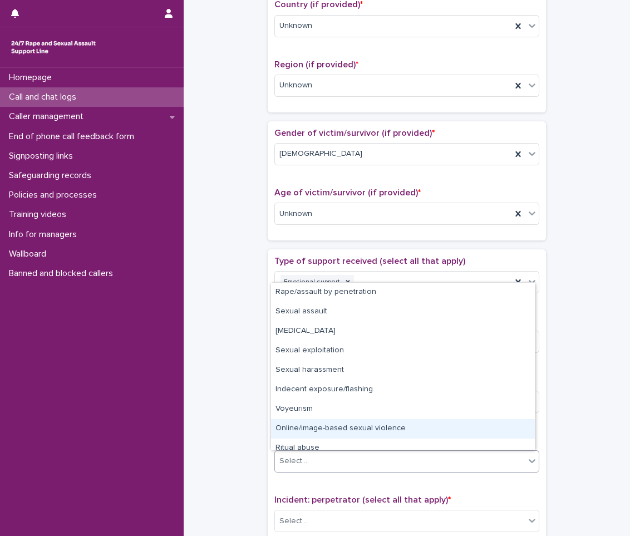
scroll to position [28, 0]
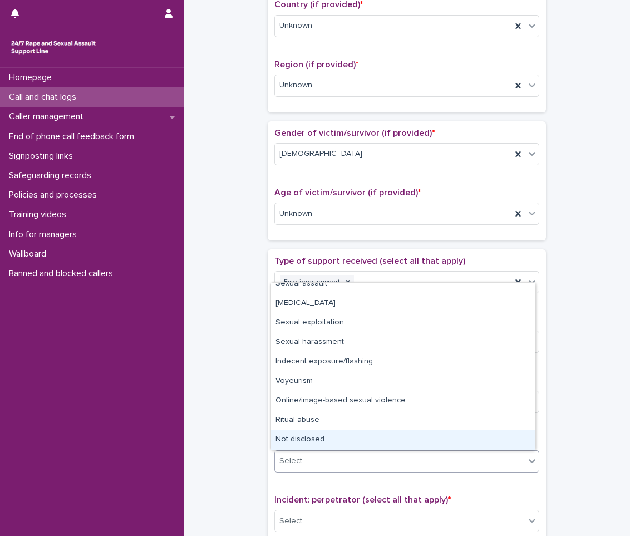
click at [333, 439] on div "Not disclosed" at bounding box center [403, 439] width 264 height 19
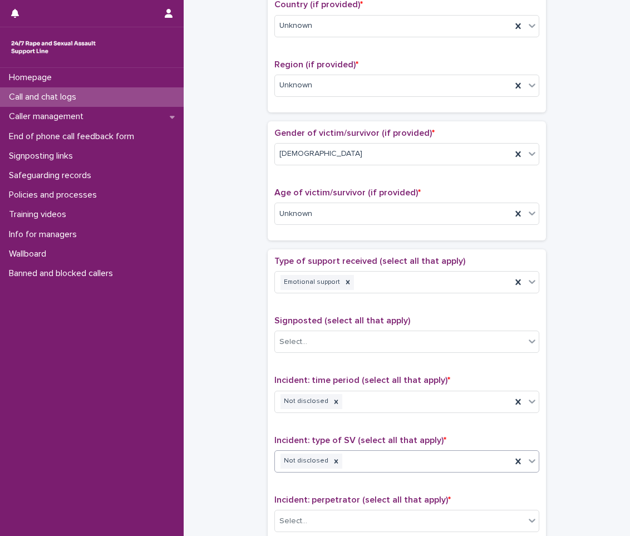
scroll to position [557, 0]
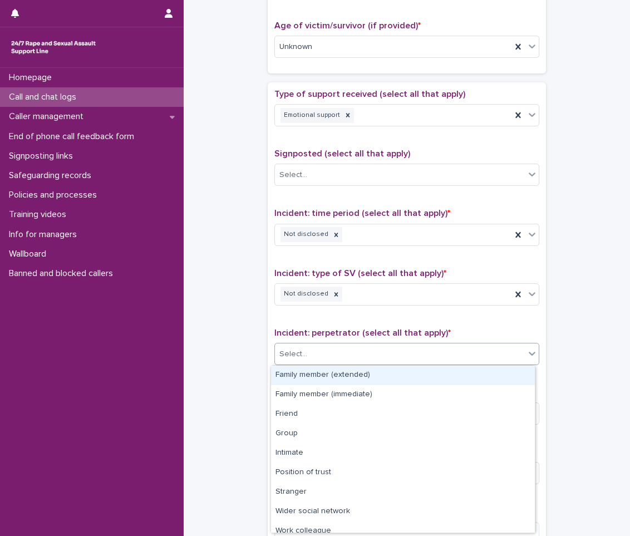
click at [337, 362] on div "Select..." at bounding box center [400, 354] width 250 height 18
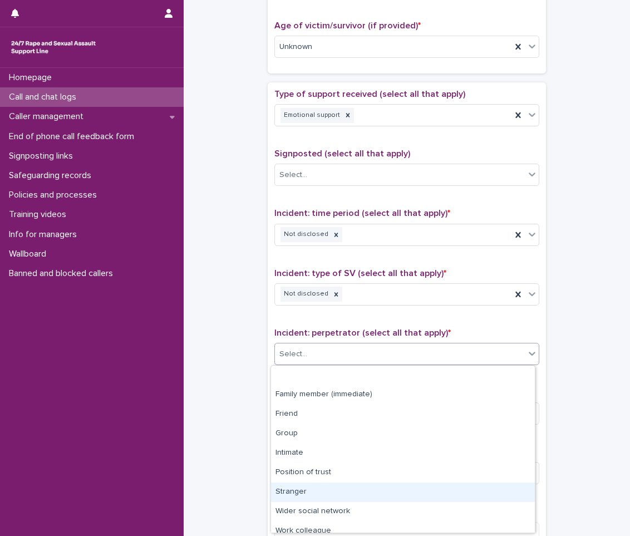
scroll to position [47, 0]
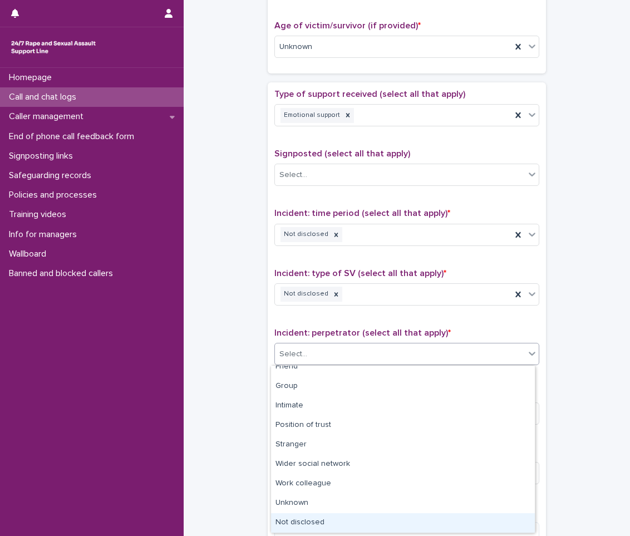
click at [322, 524] on div "Not disclosed" at bounding box center [403, 522] width 264 height 19
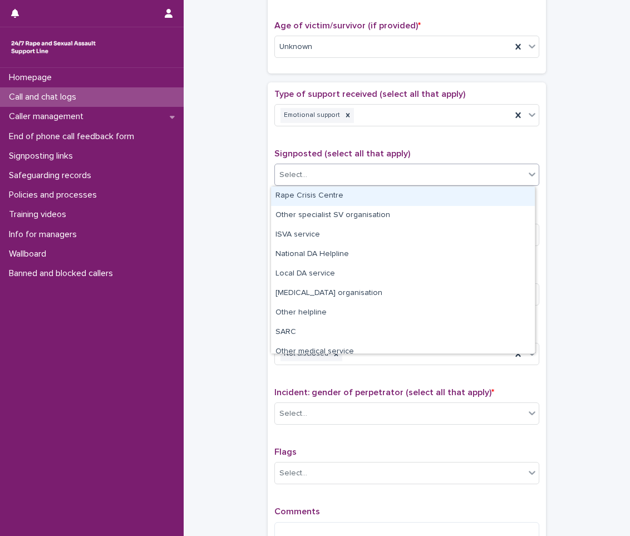
click at [362, 169] on div "Select..." at bounding box center [400, 175] width 250 height 18
click at [351, 199] on div "Rape Crisis Centre" at bounding box center [403, 195] width 264 height 19
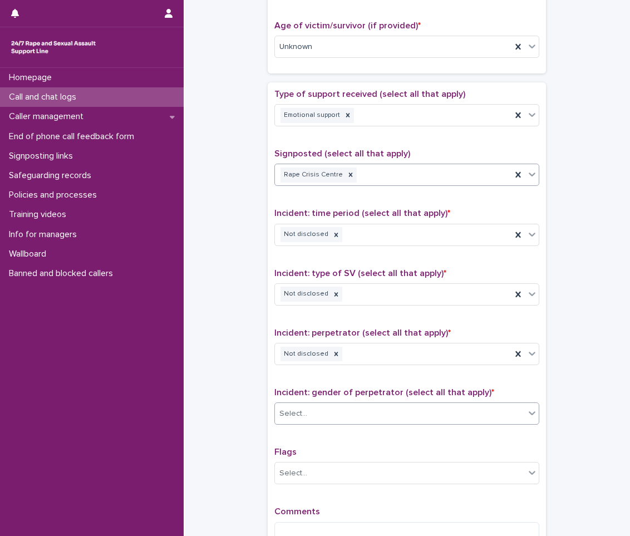
scroll to position [696, 0]
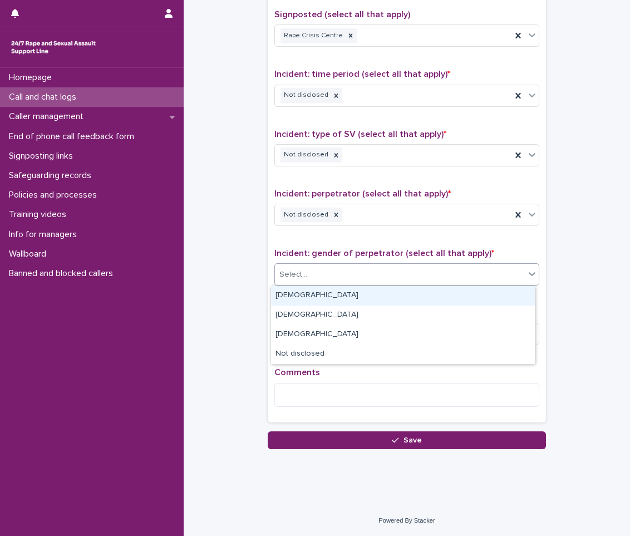
click at [399, 265] on div "Select..." at bounding box center [400, 274] width 250 height 18
click at [396, 270] on div "Select..." at bounding box center [400, 274] width 250 height 18
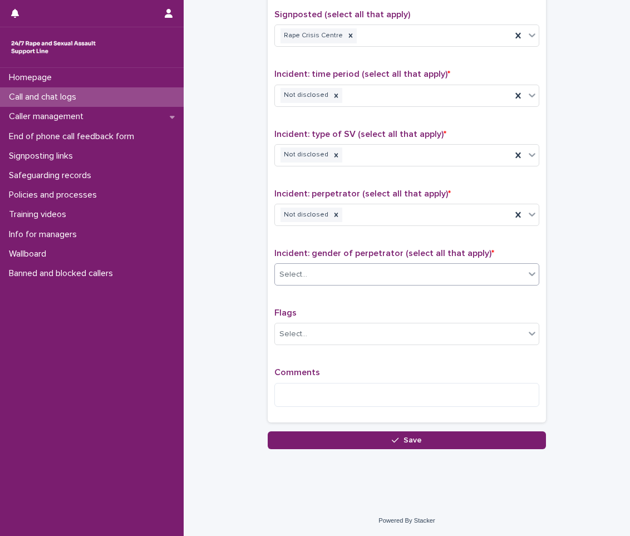
click at [390, 274] on div "Select..." at bounding box center [400, 274] width 250 height 18
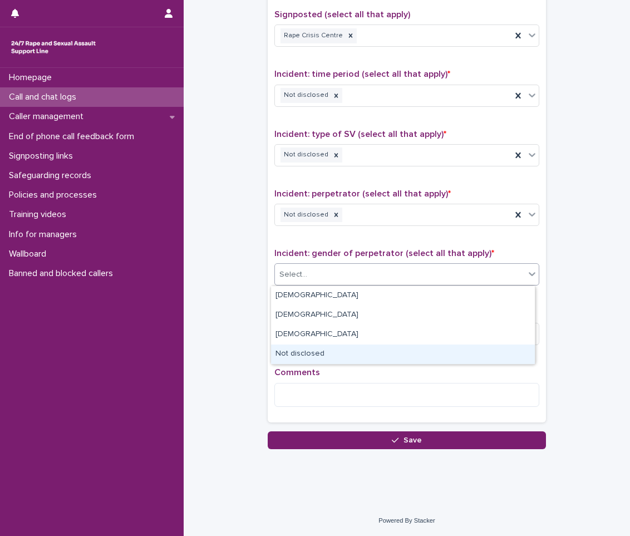
click at [365, 351] on div "Not disclosed" at bounding box center [403, 354] width 264 height 19
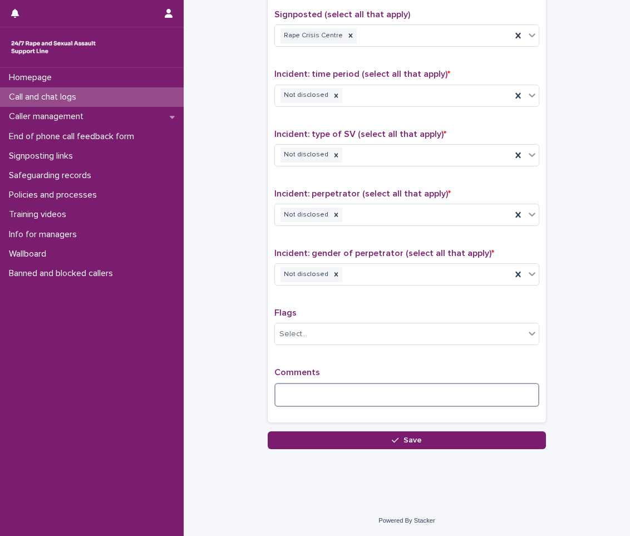
click at [348, 403] on textarea at bounding box center [406, 395] width 265 height 24
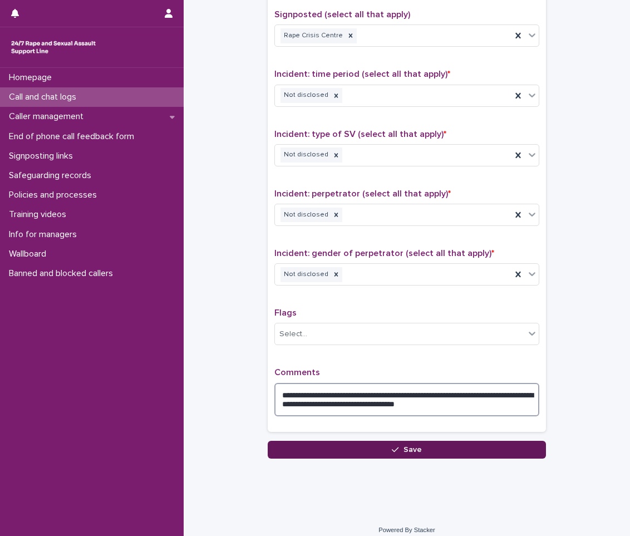
type textarea "**********"
click at [361, 457] on button "Save" at bounding box center [407, 450] width 278 height 18
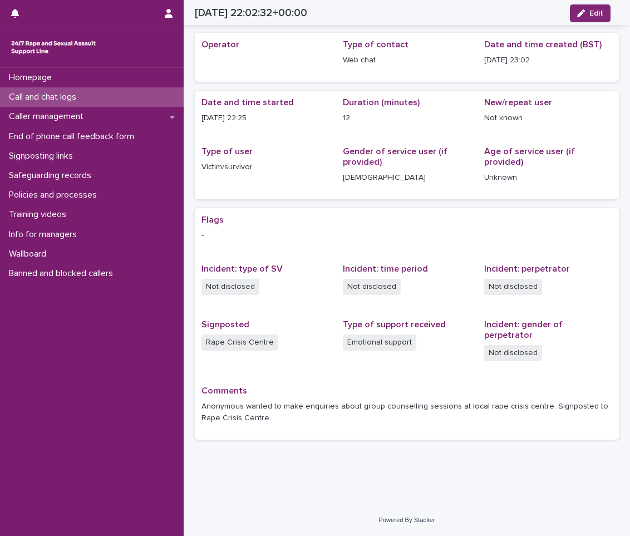
scroll to position [23, 0]
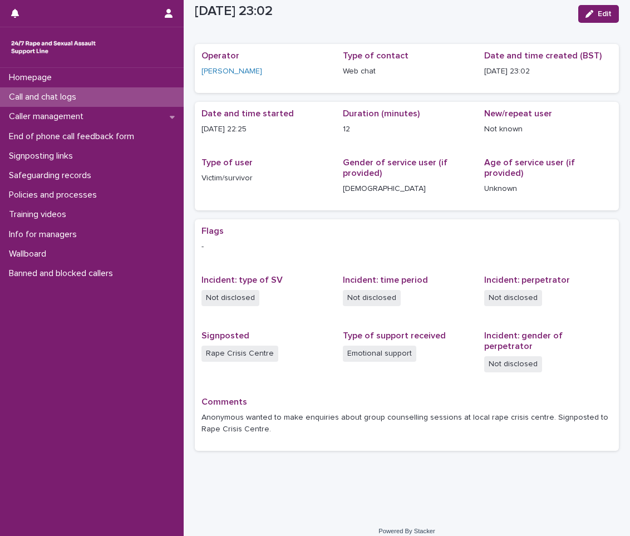
click at [36, 94] on p "Call and chat logs" at bounding box center [44, 97] width 81 height 11
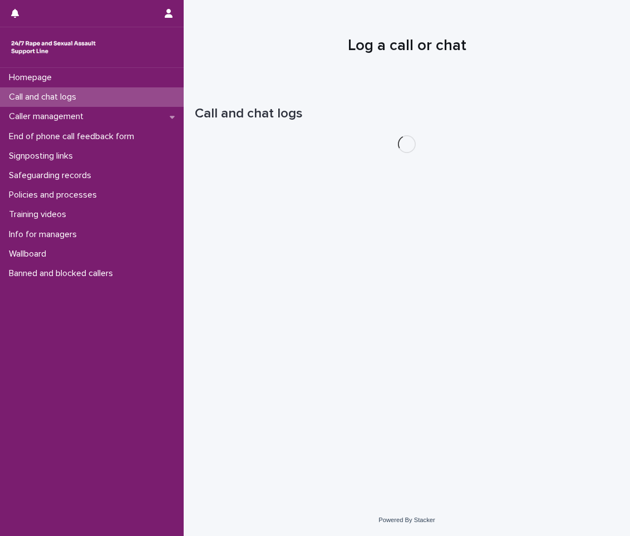
click at [36, 94] on p "Call and chat logs" at bounding box center [44, 97] width 81 height 11
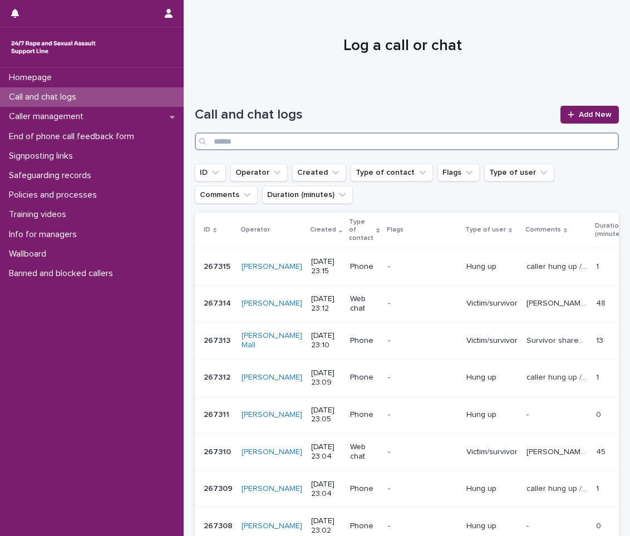
click at [452, 141] on input "Search" at bounding box center [407, 141] width 424 height 18
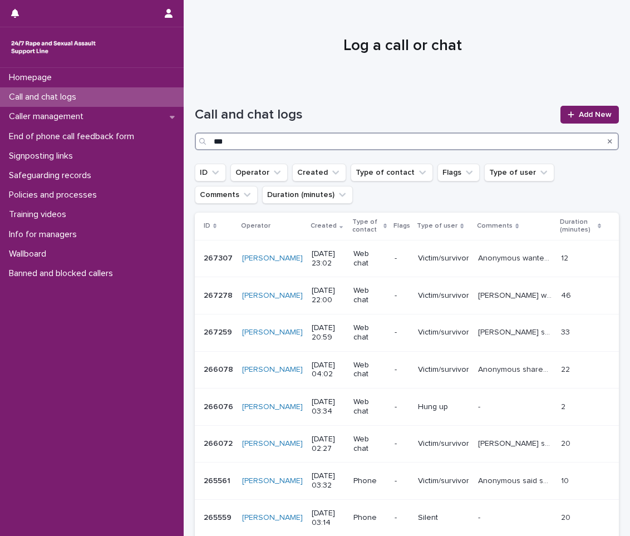
type input "***"
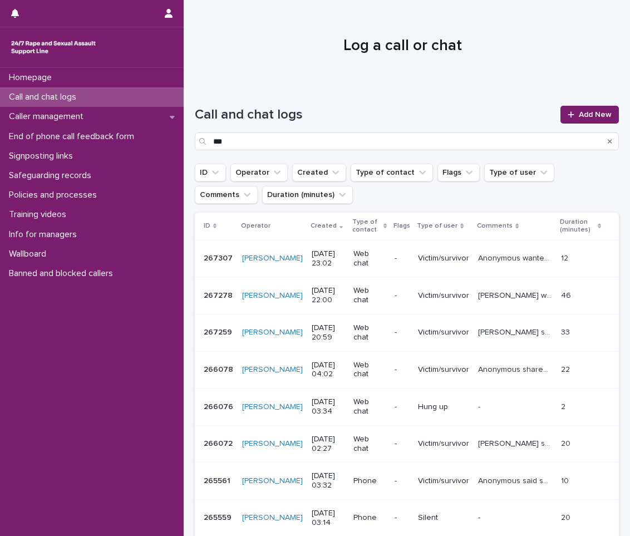
click at [75, 104] on div "Call and chat logs" at bounding box center [92, 96] width 184 height 19
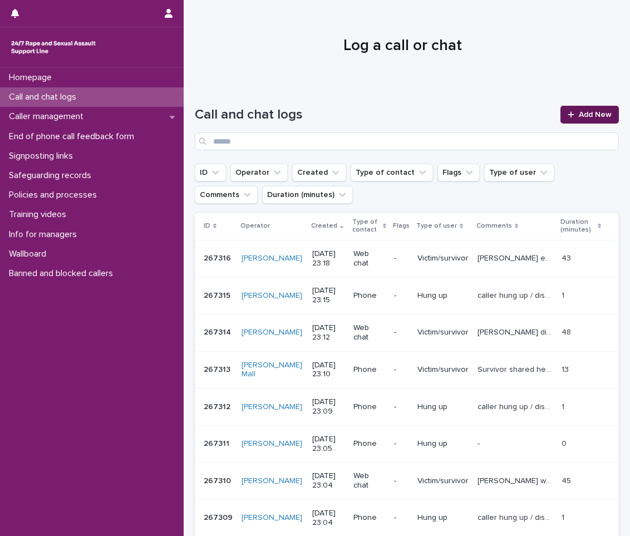
click at [583, 116] on span "Add New" at bounding box center [595, 115] width 33 height 8
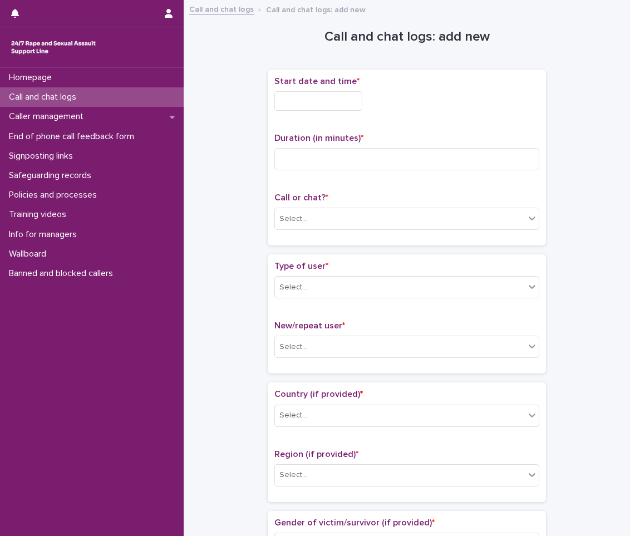
click at [331, 102] on input "text" at bounding box center [318, 100] width 88 height 19
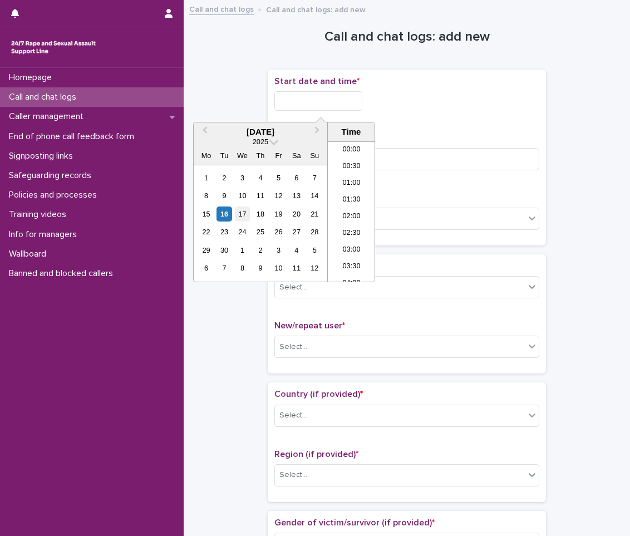
scroll to position [662, 0]
click at [221, 216] on div "16" at bounding box center [224, 213] width 15 height 15
click at [342, 261] on li "23:00" at bounding box center [351, 256] width 47 height 17
click at [345, 109] on input "**********" at bounding box center [318, 100] width 88 height 19
type input "**********"
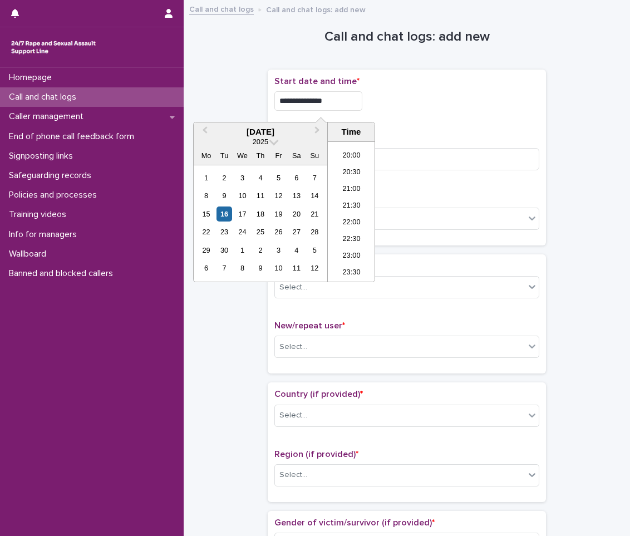
drag, startPoint x: 373, startPoint y: 121, endPoint x: 380, endPoint y: 144, distance: 23.9
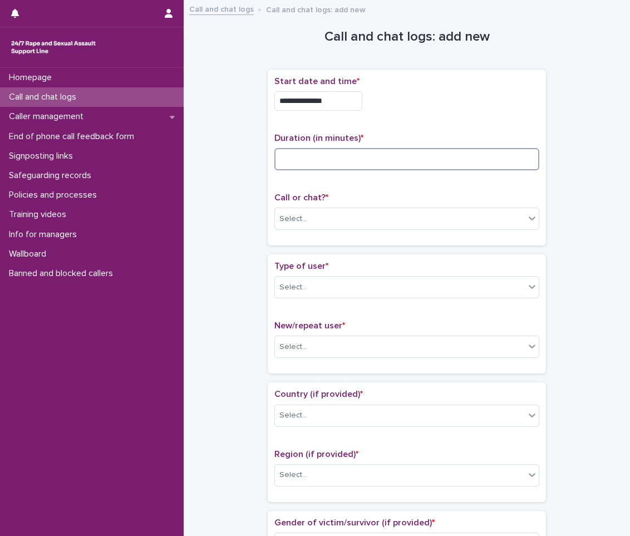
click at [395, 161] on input at bounding box center [406, 159] width 265 height 22
type input "**"
click at [397, 204] on div "Call or chat? * Select..." at bounding box center [406, 216] width 265 height 46
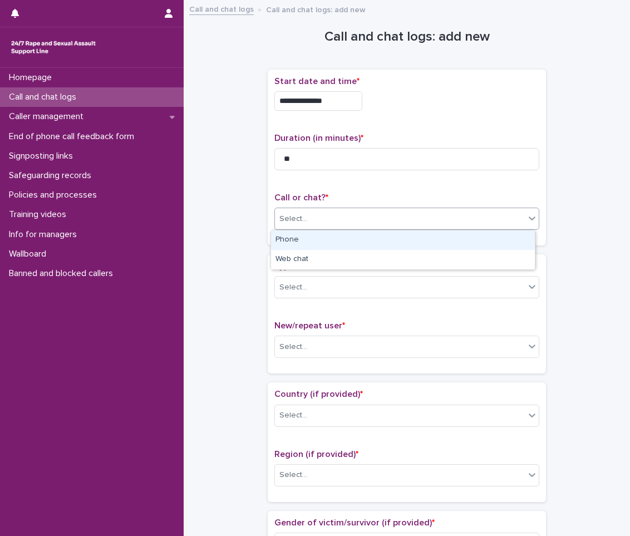
click at [388, 221] on div "Select..." at bounding box center [400, 219] width 250 height 18
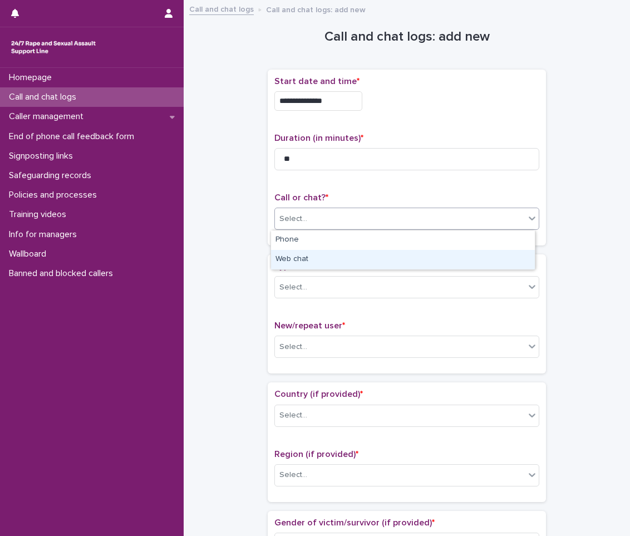
click at [363, 258] on div "Web chat" at bounding box center [403, 259] width 264 height 19
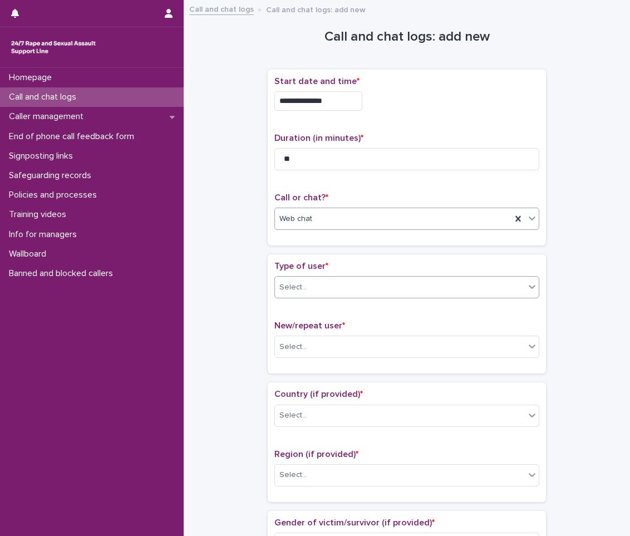
click at [361, 279] on div "Select..." at bounding box center [400, 287] width 250 height 18
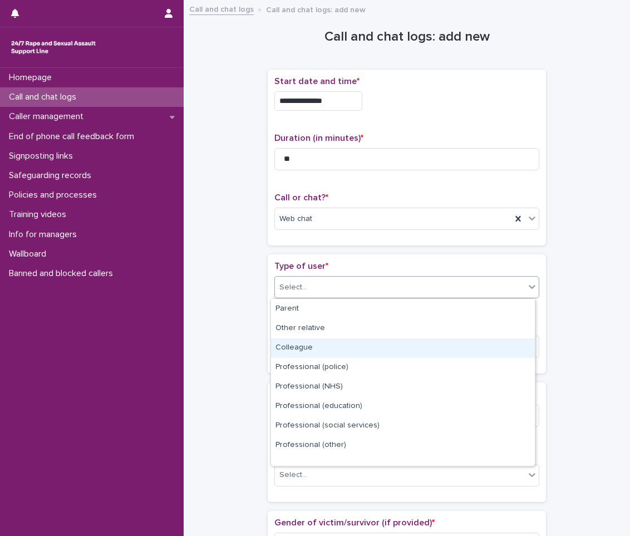
scroll to position [125, 0]
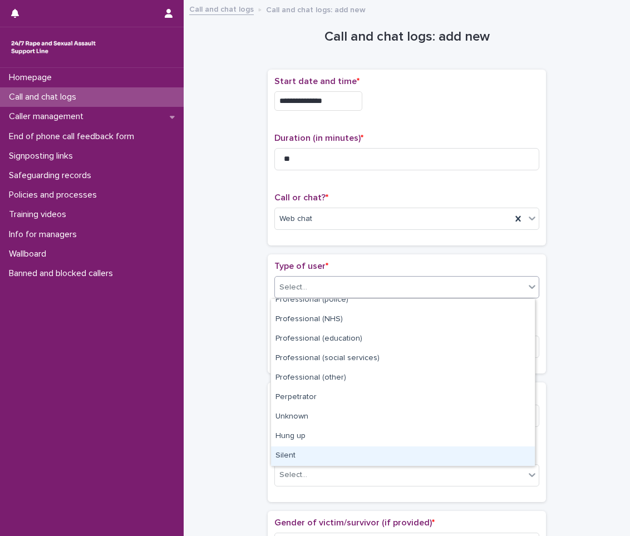
click at [289, 454] on div "Silent" at bounding box center [403, 455] width 264 height 19
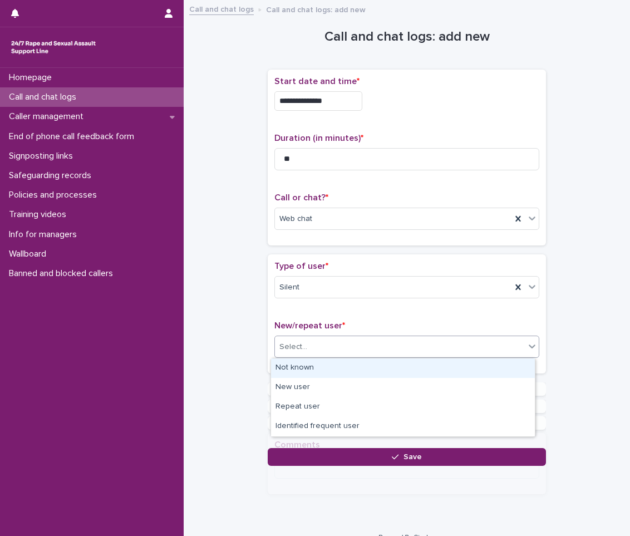
click at [329, 347] on div "Select..." at bounding box center [400, 347] width 250 height 18
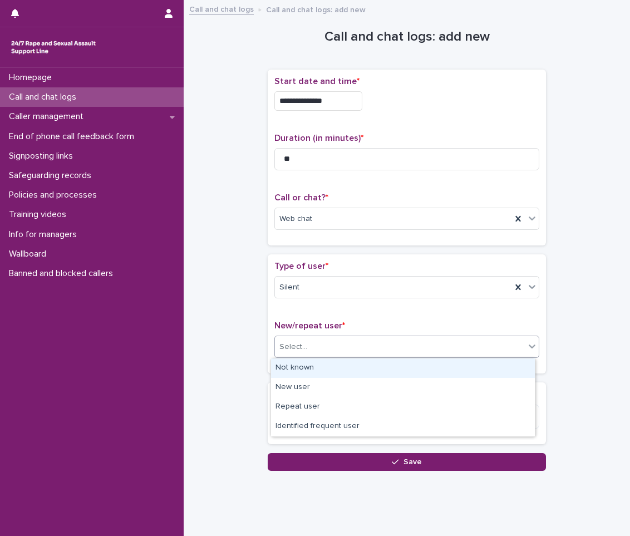
click at [323, 367] on div "Not known" at bounding box center [403, 367] width 264 height 19
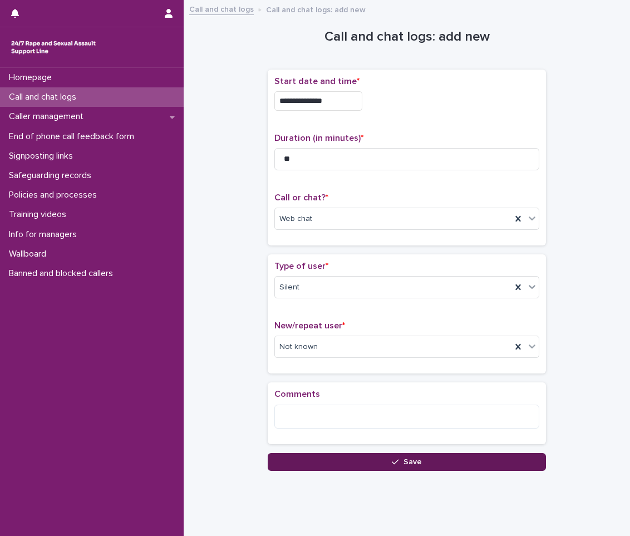
click at [304, 458] on button "Save" at bounding box center [407, 462] width 278 height 18
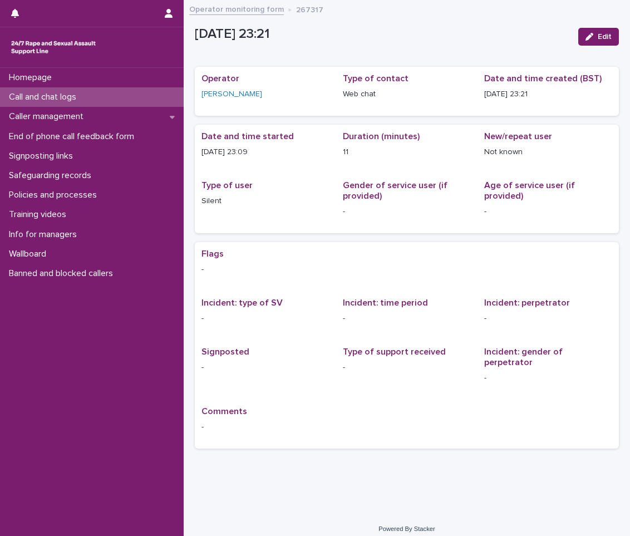
click at [111, 99] on div "Call and chat logs" at bounding box center [92, 96] width 184 height 19
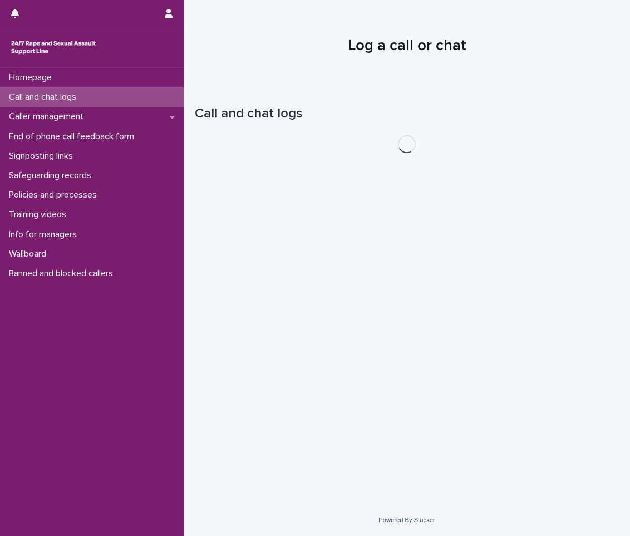
click at [111, 99] on div "Call and chat logs" at bounding box center [92, 96] width 184 height 19
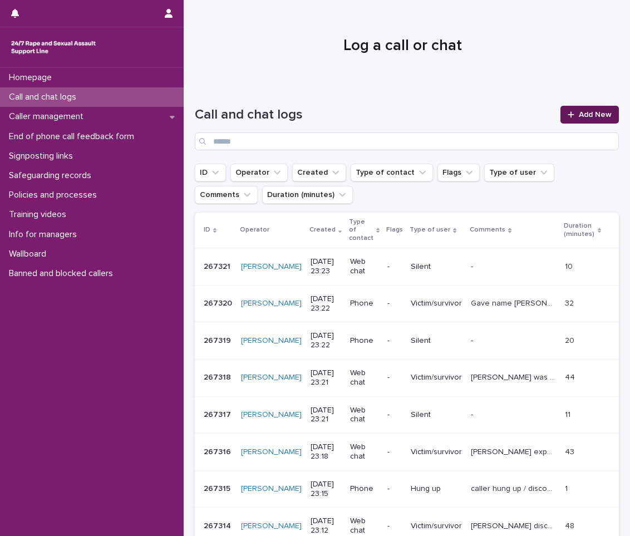
click at [591, 111] on span "Add New" at bounding box center [595, 115] width 33 height 8
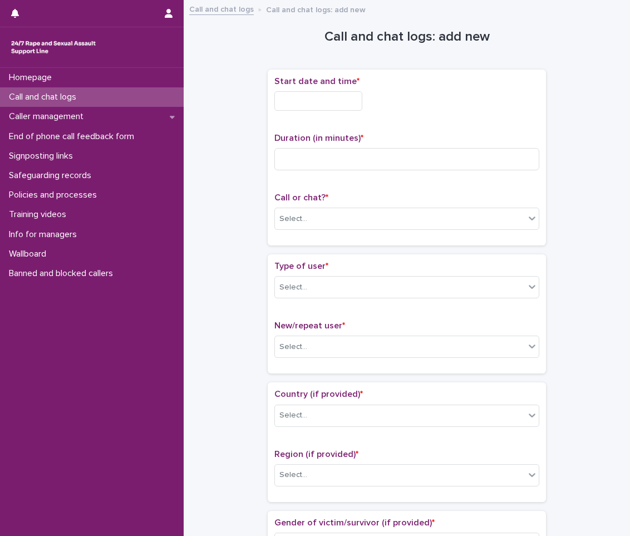
click at [333, 97] on input "text" at bounding box center [318, 100] width 88 height 19
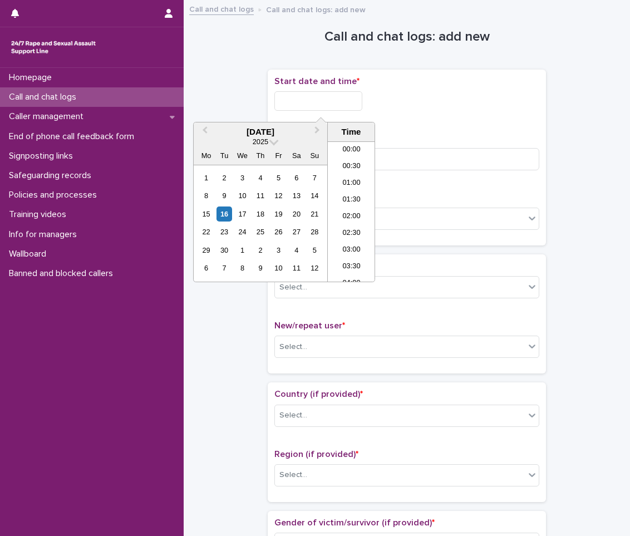
scroll to position [662, 0]
click at [220, 218] on div "16" at bounding box center [224, 213] width 15 height 15
click at [353, 251] on li "23:00" at bounding box center [351, 256] width 47 height 17
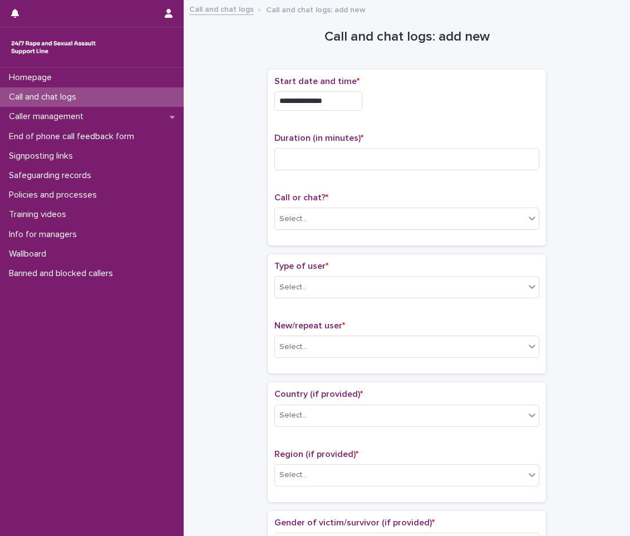
click at [340, 110] on input "**********" at bounding box center [318, 100] width 88 height 19
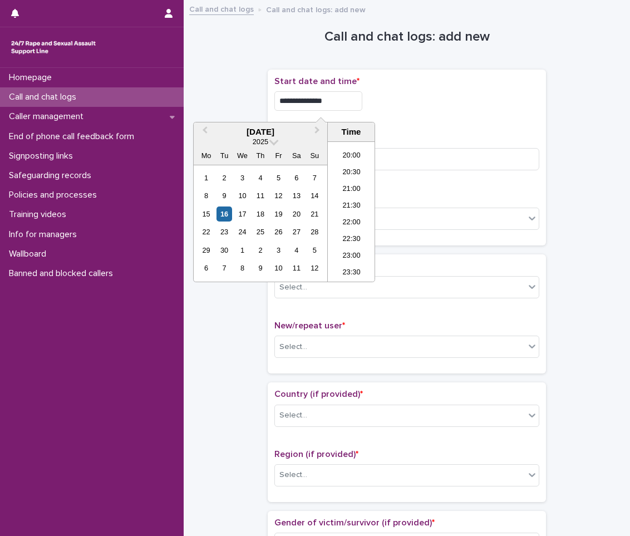
type input "**********"
click at [382, 107] on div "**********" at bounding box center [406, 100] width 265 height 19
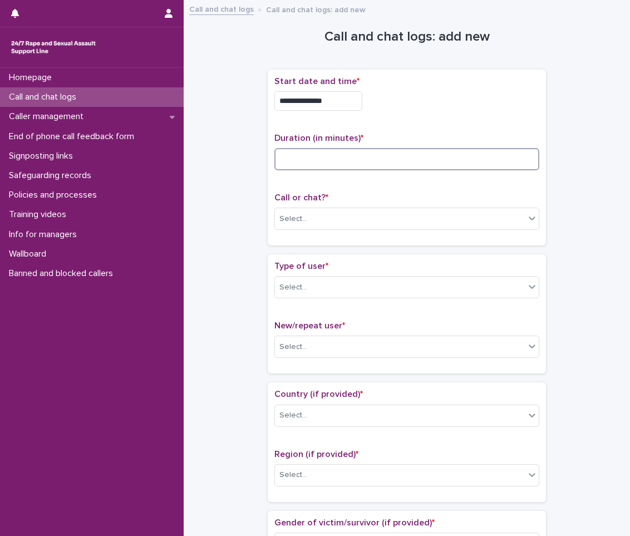
click at [329, 156] on input at bounding box center [406, 159] width 265 height 22
type input "*"
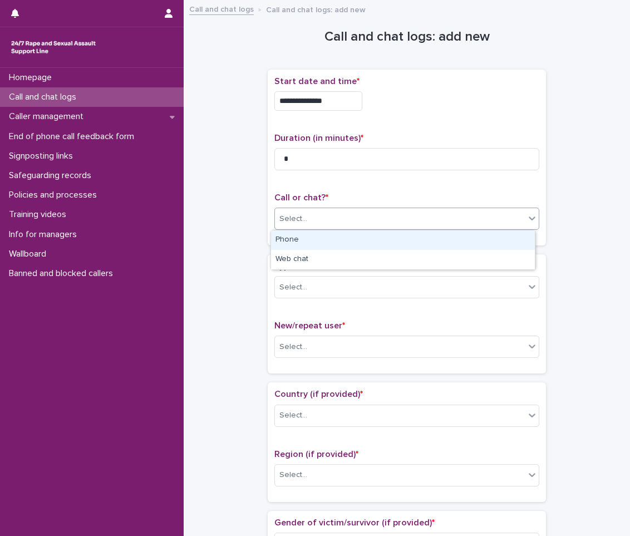
click at [404, 211] on div "Select..." at bounding box center [400, 219] width 250 height 18
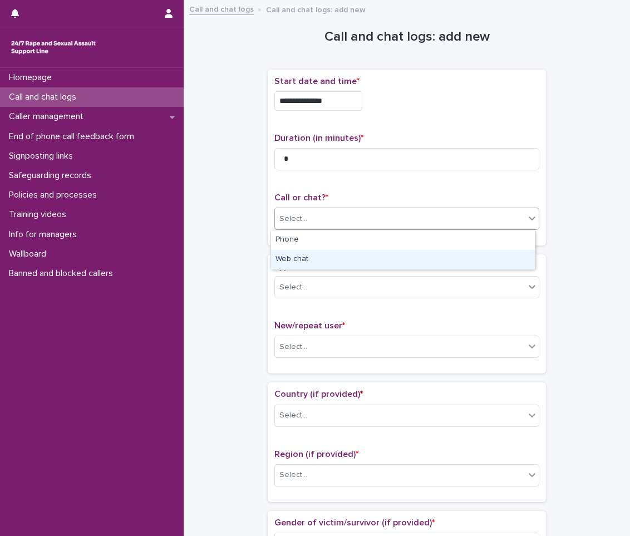
click at [388, 263] on div "Web chat" at bounding box center [403, 259] width 264 height 19
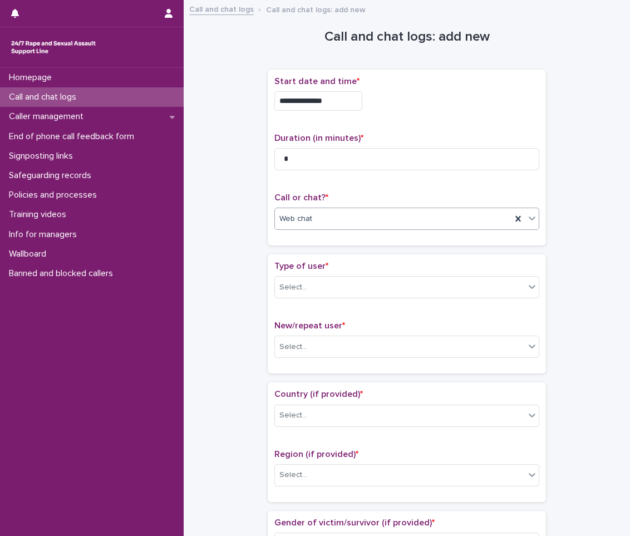
click at [371, 299] on div "Type of user * Select..." at bounding box center [406, 284] width 265 height 46
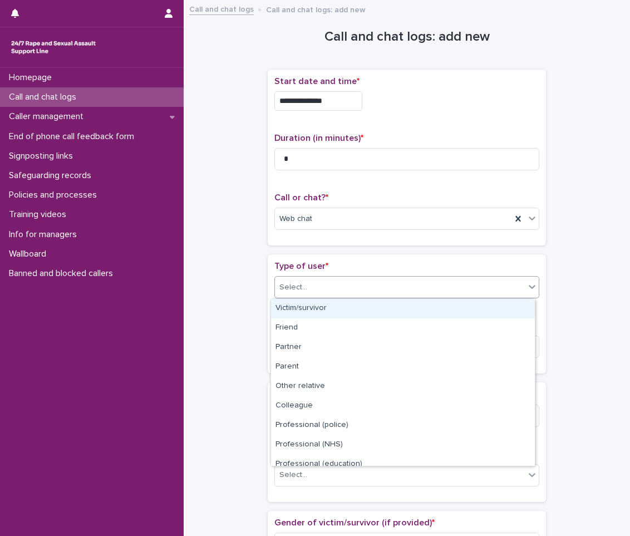
click at [377, 287] on div "Select..." at bounding box center [400, 287] width 250 height 18
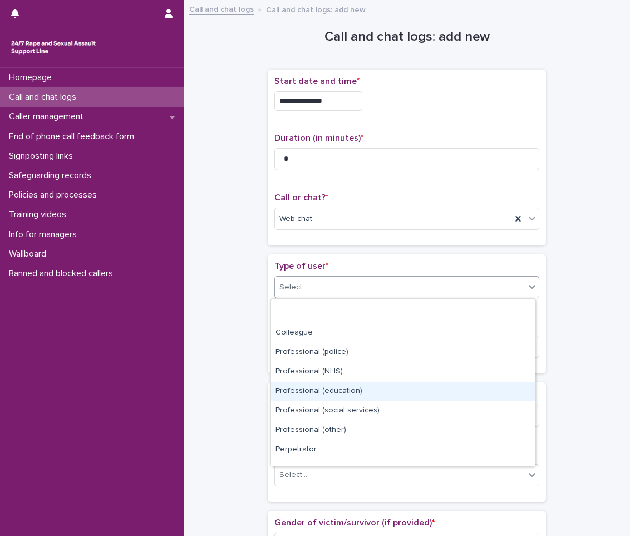
scroll to position [125, 0]
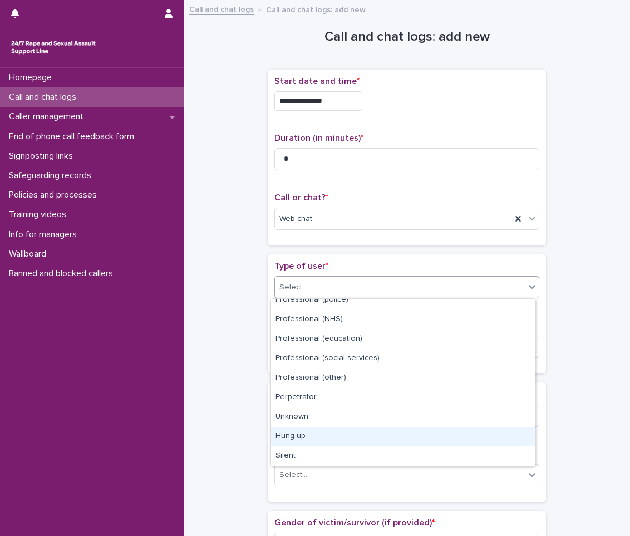
click at [337, 431] on div "Hung up" at bounding box center [403, 436] width 264 height 19
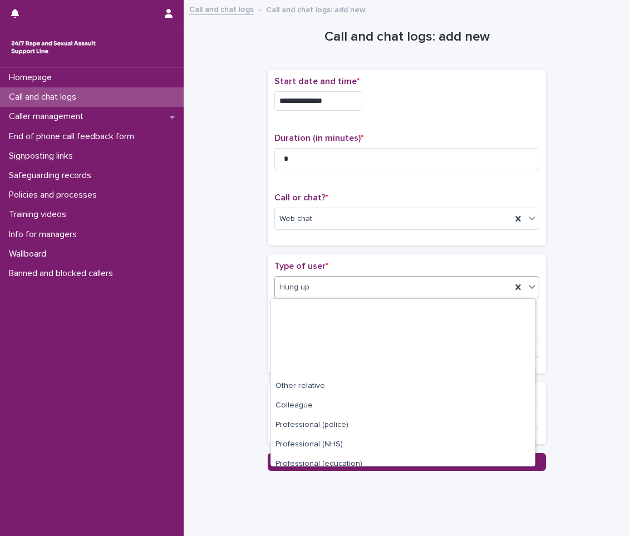
click at [355, 291] on div "Hung up" at bounding box center [393, 287] width 237 height 18
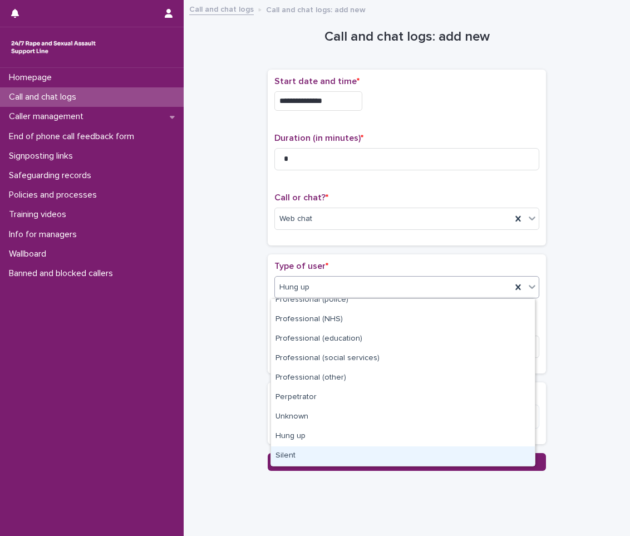
click at [313, 457] on div "Silent" at bounding box center [403, 455] width 264 height 19
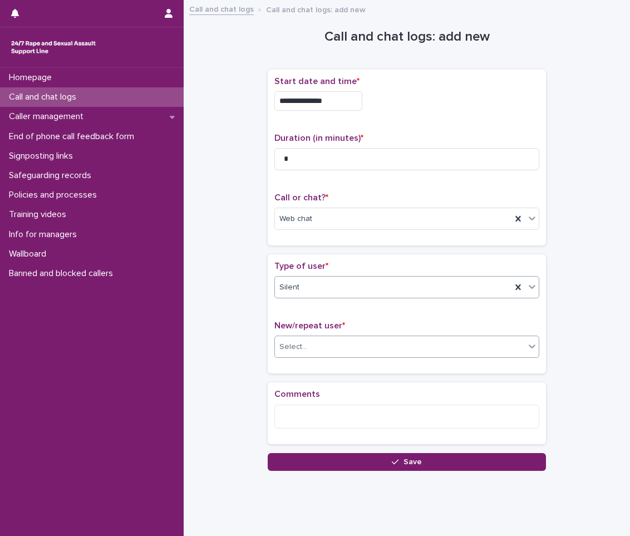
click at [343, 343] on div "Select..." at bounding box center [400, 347] width 250 height 18
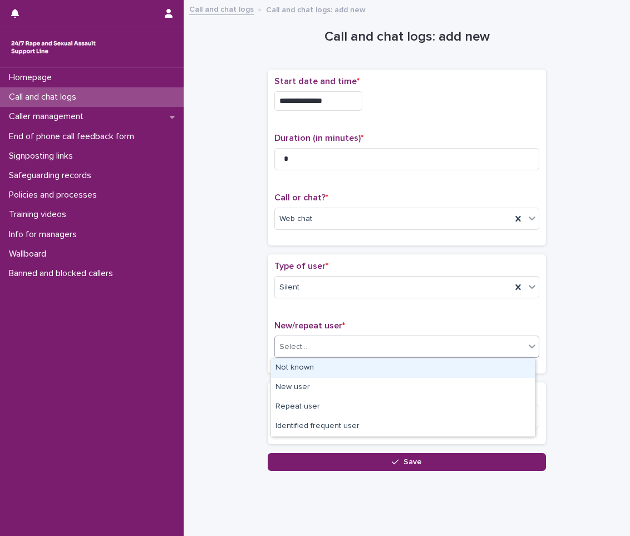
click at [336, 362] on div "Not known" at bounding box center [403, 367] width 264 height 19
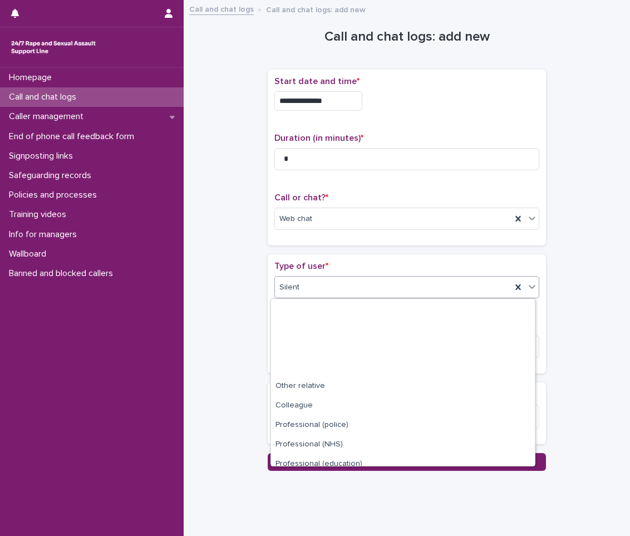
click at [332, 291] on div "Silent" at bounding box center [393, 287] width 237 height 18
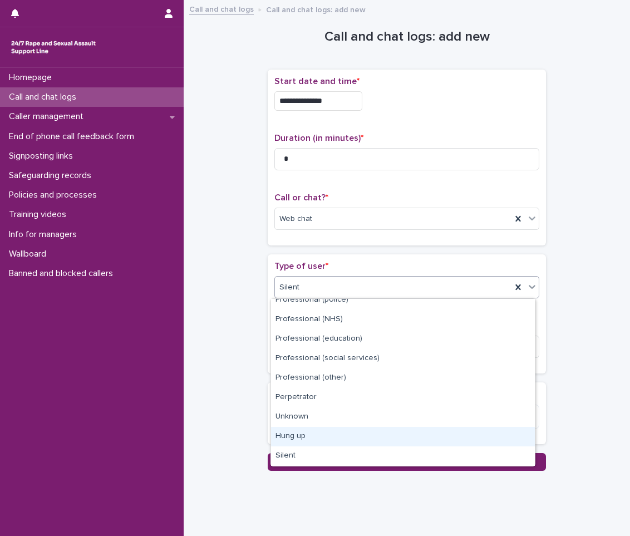
click at [297, 440] on div "Hung up" at bounding box center [403, 436] width 264 height 19
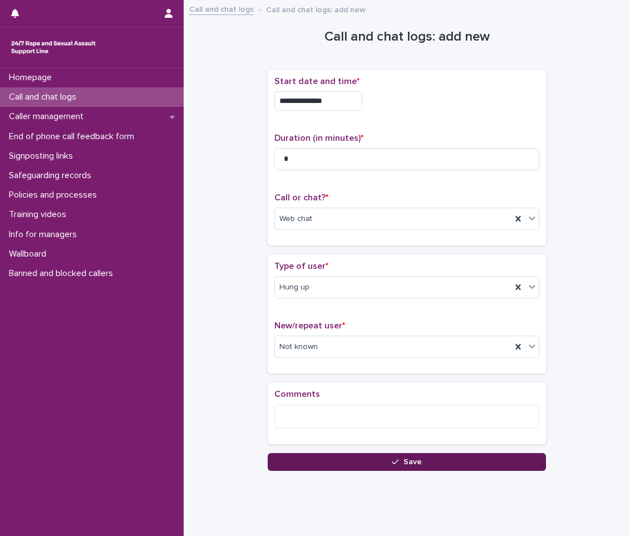
click at [306, 460] on button "Save" at bounding box center [407, 462] width 278 height 18
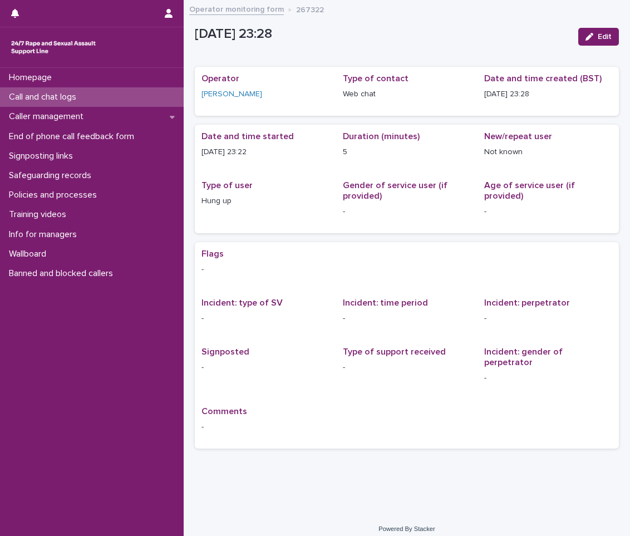
click at [62, 102] on p "Call and chat logs" at bounding box center [44, 97] width 81 height 11
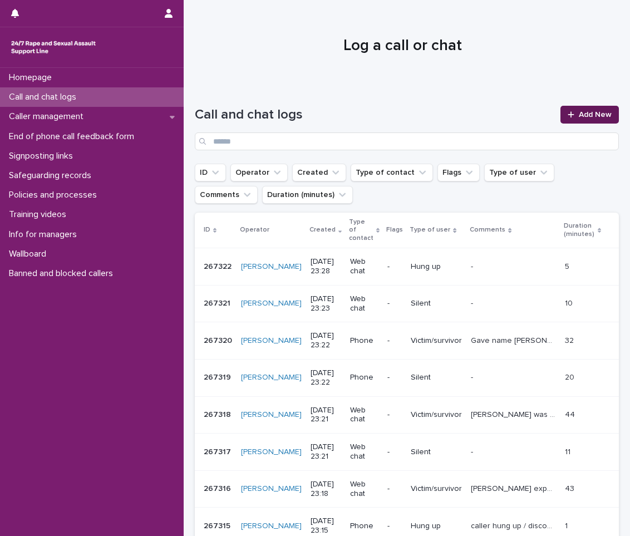
click at [586, 113] on span "Add New" at bounding box center [595, 115] width 33 height 8
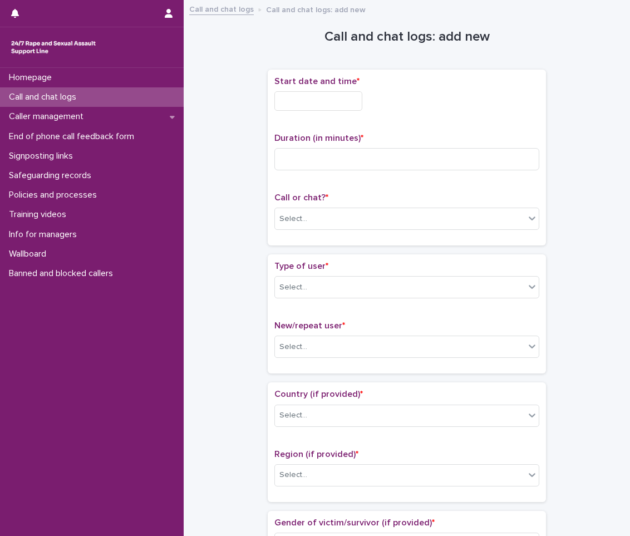
click at [328, 95] on input "text" at bounding box center [318, 100] width 88 height 19
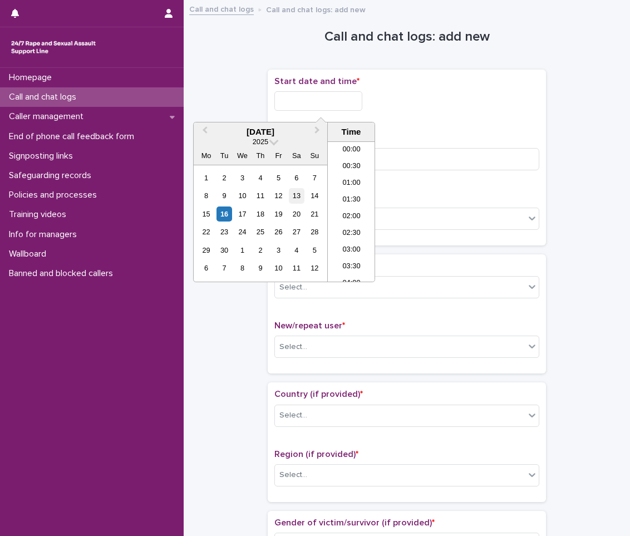
scroll to position [662, 0]
click at [223, 211] on div "16" at bounding box center [224, 213] width 15 height 15
click at [346, 253] on li "23:00" at bounding box center [351, 256] width 47 height 17
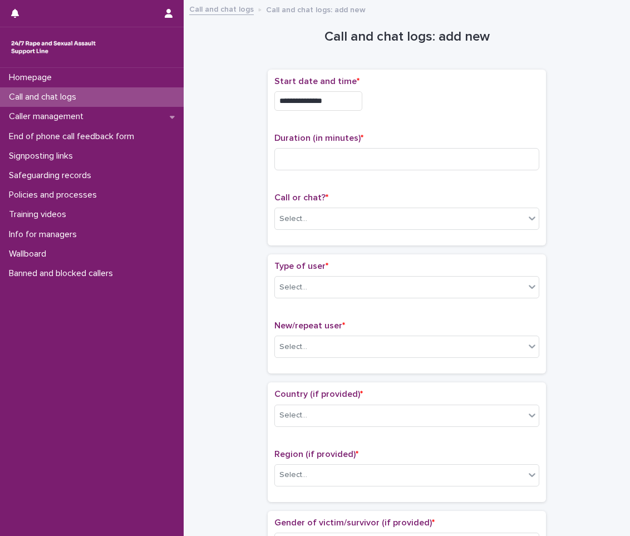
click at [340, 100] on input "**********" at bounding box center [318, 100] width 88 height 19
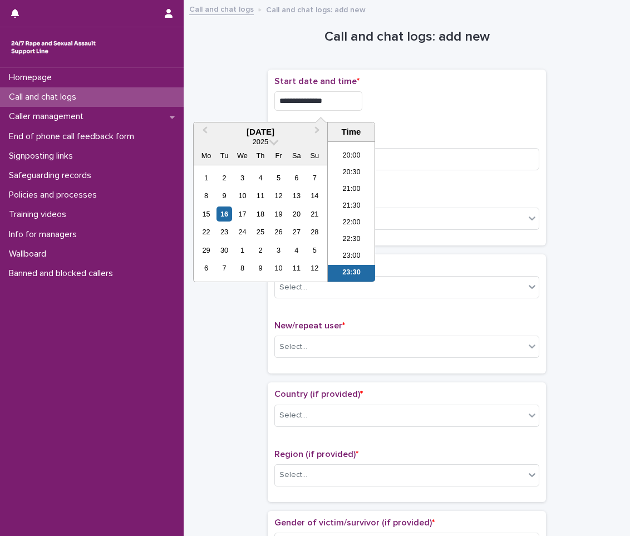
type input "**********"
click at [441, 147] on div "Duration (in minutes) *" at bounding box center [406, 156] width 265 height 46
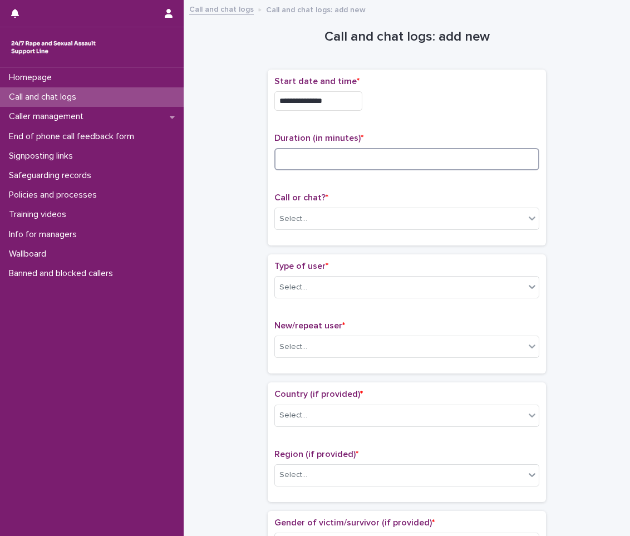
click at [395, 157] on input at bounding box center [406, 159] width 265 height 22
type input "*"
click at [395, 217] on div "Select..." at bounding box center [400, 219] width 250 height 18
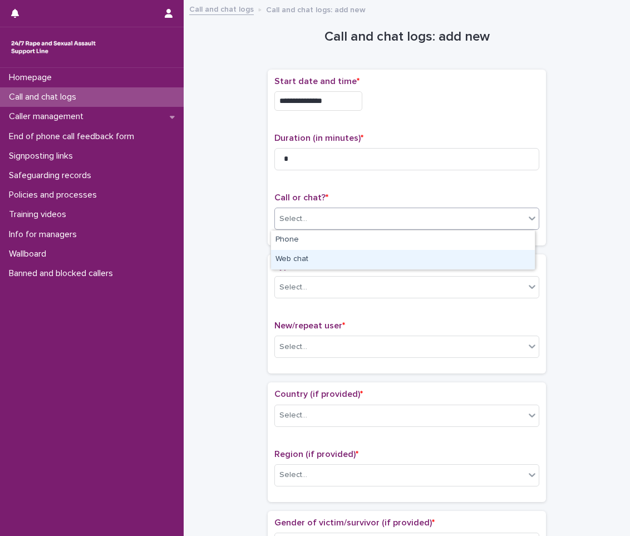
click at [380, 257] on div "Web chat" at bounding box center [403, 259] width 264 height 19
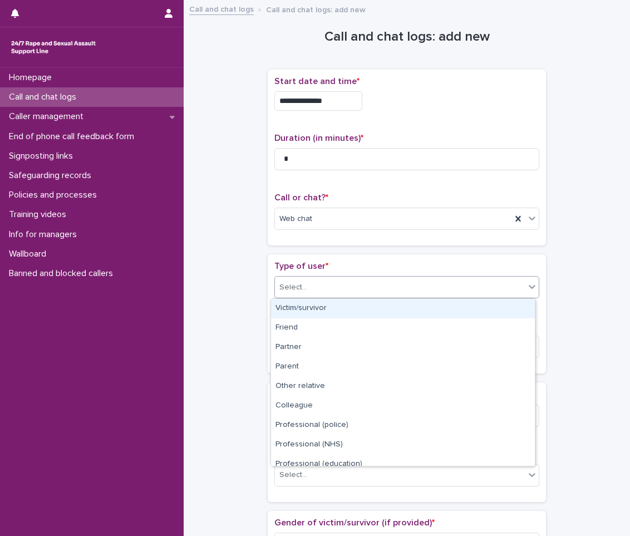
click at [378, 286] on div "Select..." at bounding box center [400, 287] width 250 height 18
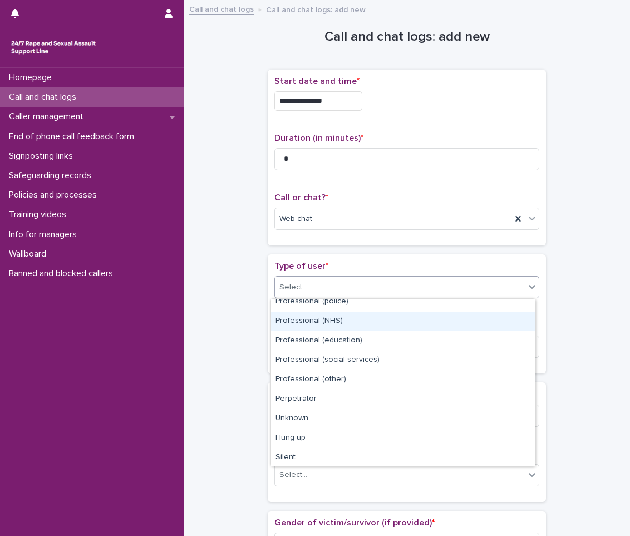
scroll to position [125, 0]
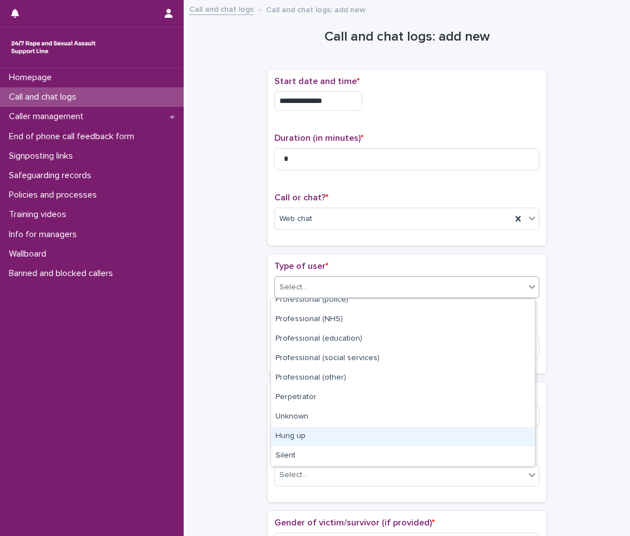
click at [313, 437] on div "Hung up" at bounding box center [403, 436] width 264 height 19
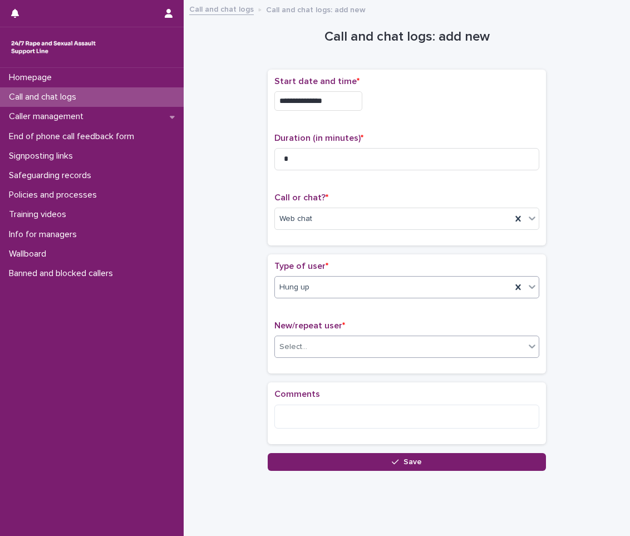
click at [340, 348] on div "Select..." at bounding box center [400, 347] width 250 height 18
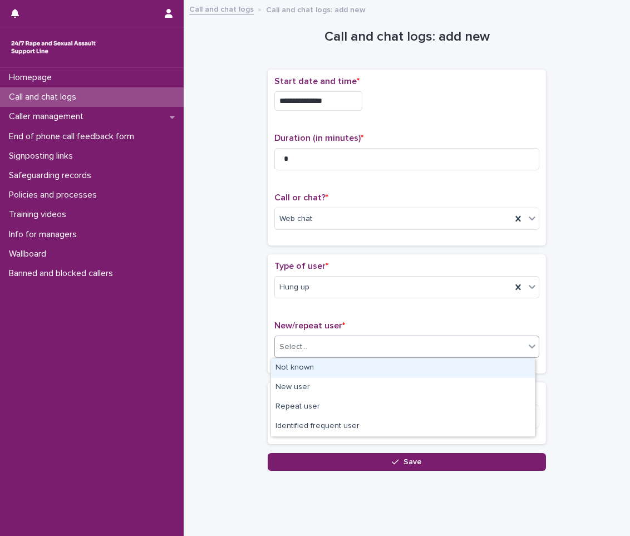
click at [328, 369] on div "Not known" at bounding box center [403, 367] width 264 height 19
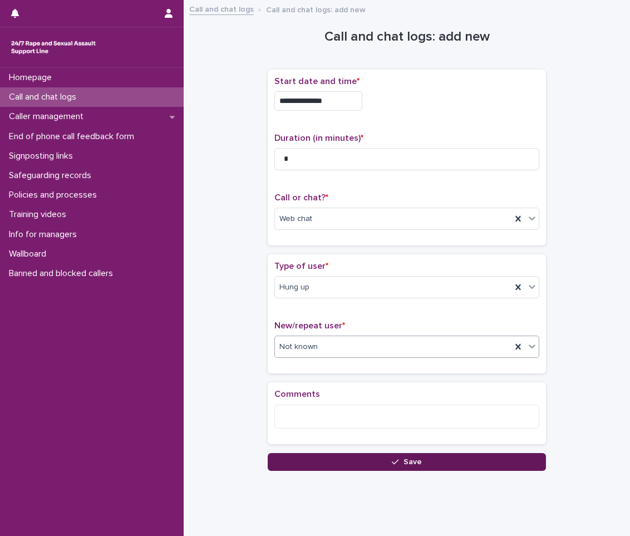
click at [328, 456] on button "Save" at bounding box center [407, 462] width 278 height 18
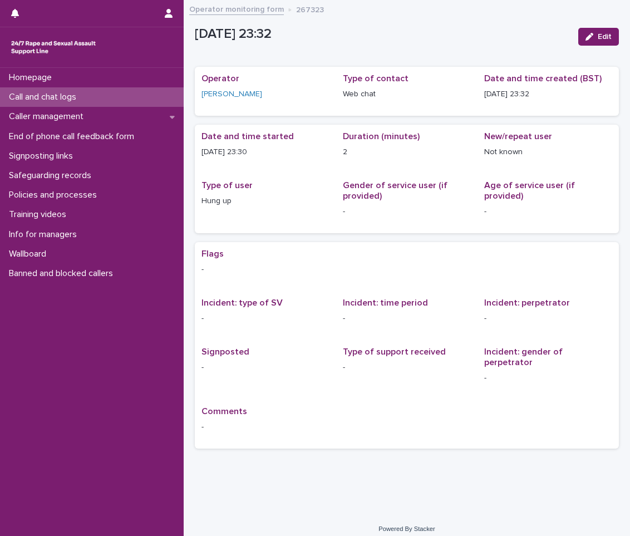
click at [129, 98] on div "Call and chat logs" at bounding box center [92, 96] width 184 height 19
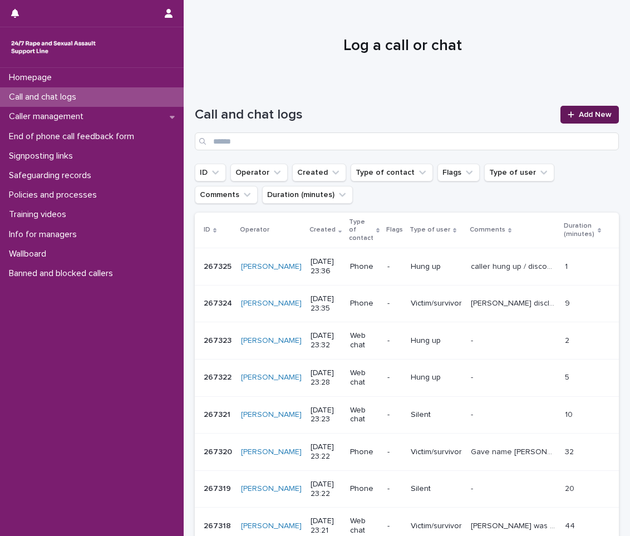
click at [584, 111] on span "Add New" at bounding box center [595, 115] width 33 height 8
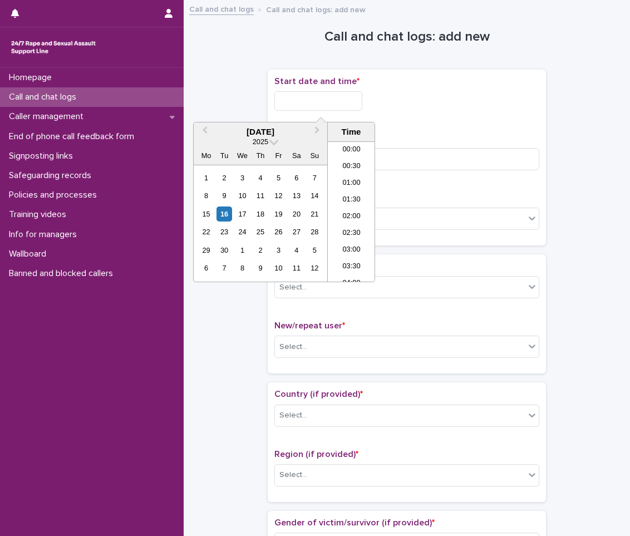
scroll to position [662, 0]
click at [333, 96] on input "text" at bounding box center [318, 100] width 88 height 19
click at [220, 211] on div "16" at bounding box center [224, 213] width 15 height 15
click at [354, 255] on li "23:00" at bounding box center [351, 256] width 47 height 17
click at [349, 106] on input "**********" at bounding box center [318, 100] width 88 height 19
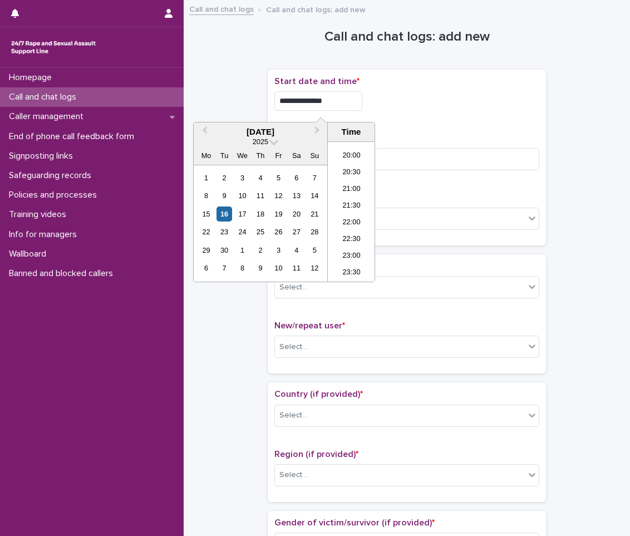
type input "**********"
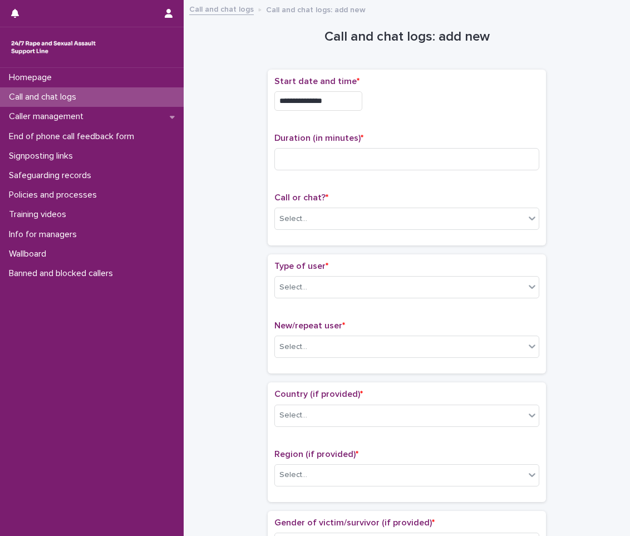
click at [390, 112] on div "**********" at bounding box center [406, 97] width 265 height 43
click at [351, 148] on input at bounding box center [406, 159] width 265 height 22
type input "*"
click at [384, 220] on div "Select..." at bounding box center [400, 219] width 250 height 18
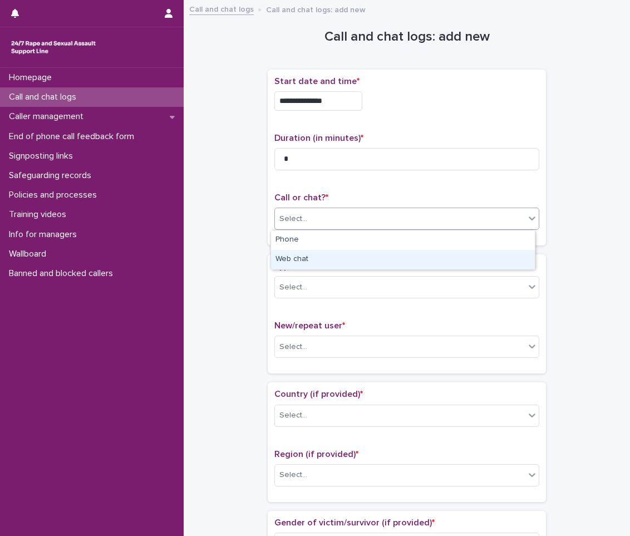
click at [374, 257] on div "Web chat" at bounding box center [403, 259] width 264 height 19
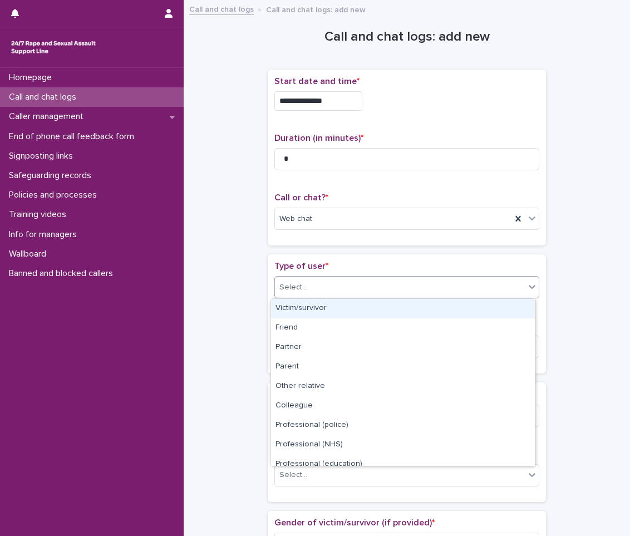
click at [384, 281] on div "Select..." at bounding box center [400, 287] width 250 height 18
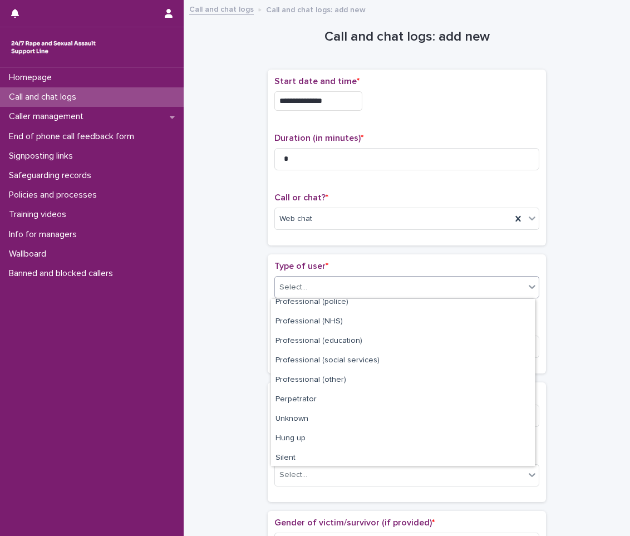
scroll to position [125, 0]
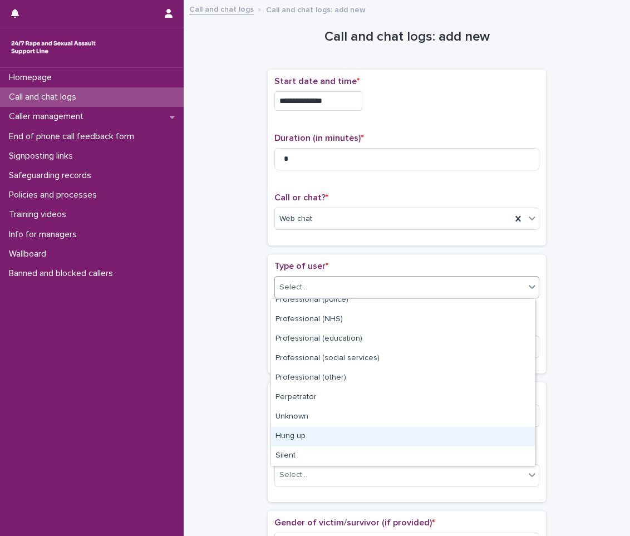
click at [326, 440] on div "Hung up" at bounding box center [403, 436] width 264 height 19
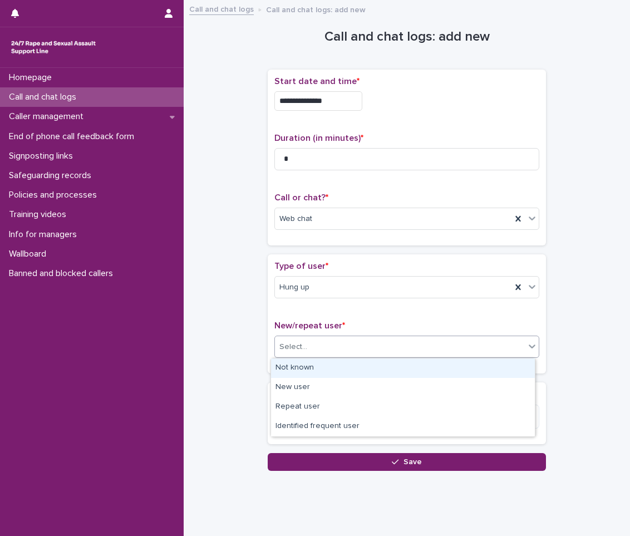
click at [331, 346] on div "Select..." at bounding box center [400, 347] width 250 height 18
click at [325, 362] on div "Not known" at bounding box center [403, 367] width 264 height 19
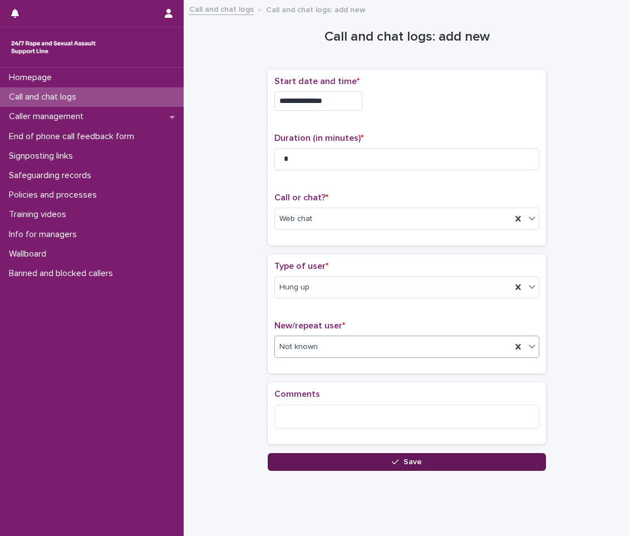
click at [334, 460] on button "Save" at bounding box center [407, 462] width 278 height 18
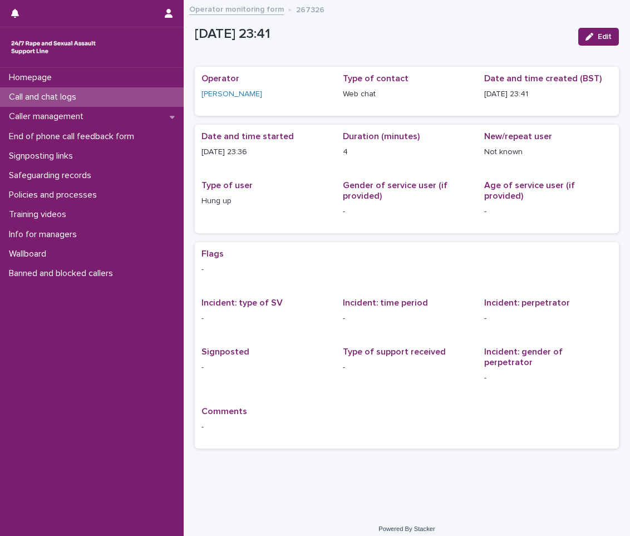
click at [129, 95] on div "Call and chat logs" at bounding box center [92, 96] width 184 height 19
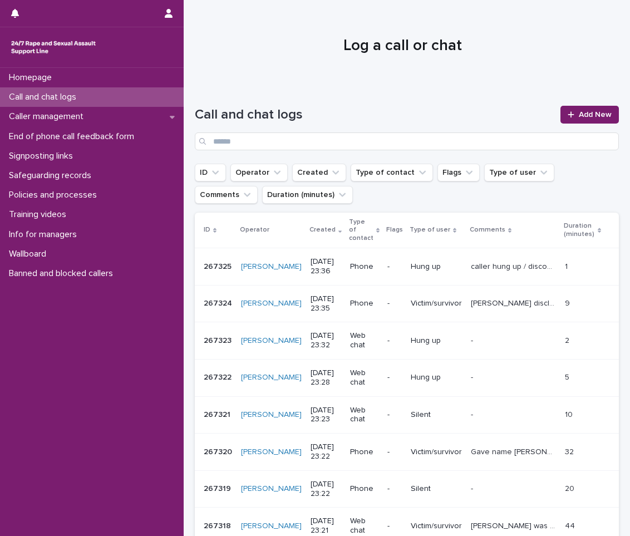
click at [129, 95] on div "Call and chat logs" at bounding box center [92, 96] width 184 height 19
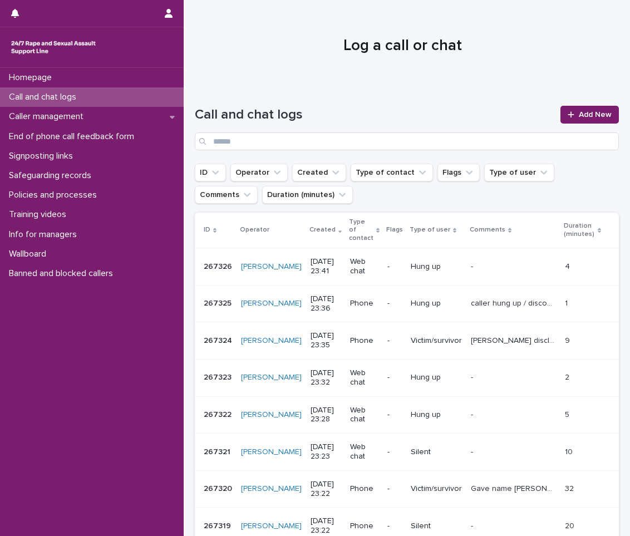
click at [22, 98] on p "Call and chat logs" at bounding box center [44, 97] width 81 height 11
